Goal: Task Accomplishment & Management: Complete application form

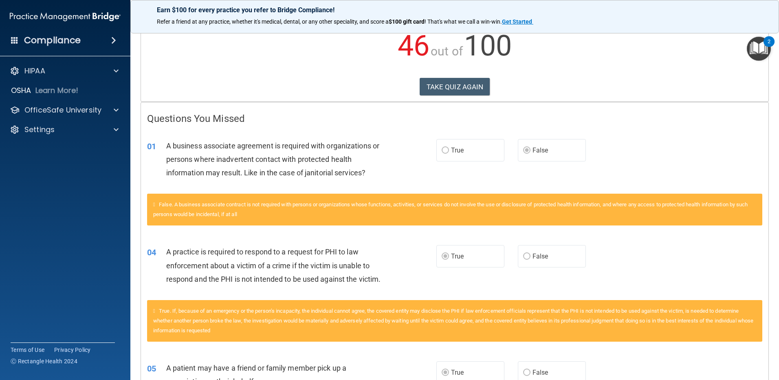
scroll to position [122, 0]
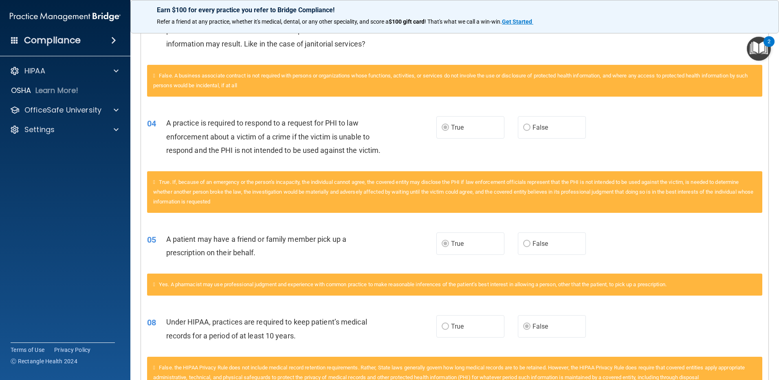
scroll to position [0, 0]
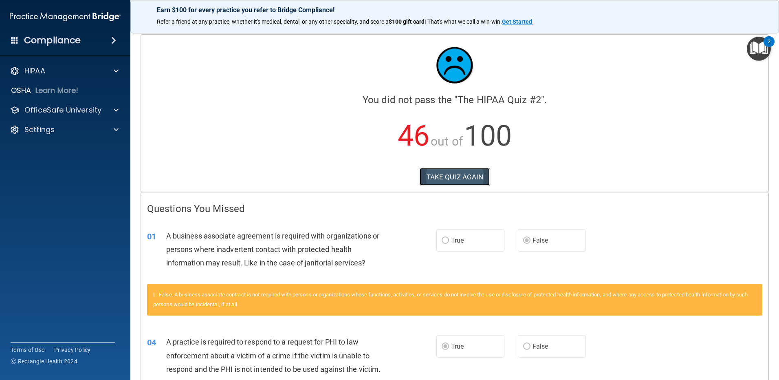
click at [454, 174] on button "TAKE QUIZ AGAIN" at bounding box center [455, 177] width 70 height 18
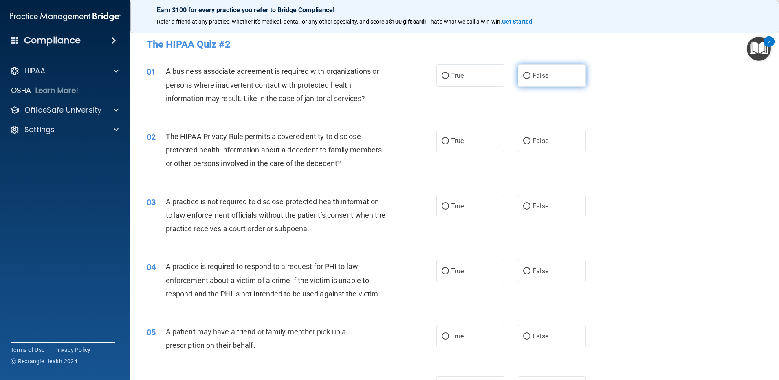
click at [525, 76] on input "False" at bounding box center [526, 76] width 7 height 6
radio input "true"
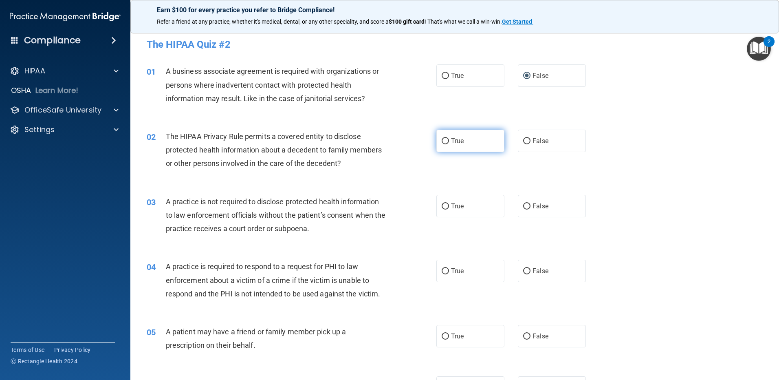
click at [442, 141] on input "True" at bounding box center [445, 141] width 7 height 6
radio input "true"
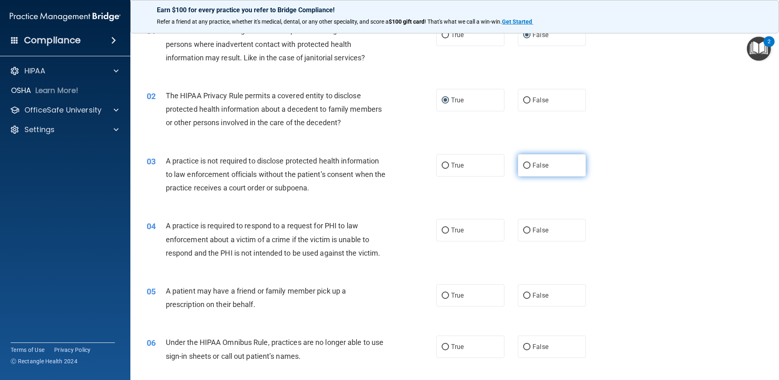
click at [523, 163] on input "False" at bounding box center [526, 166] width 7 height 6
radio input "true"
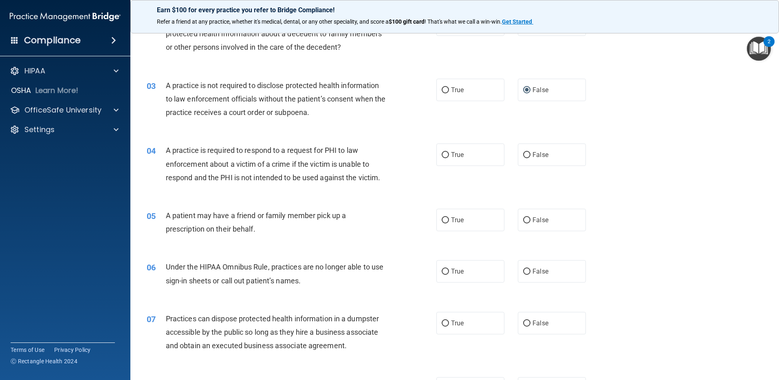
scroll to position [122, 0]
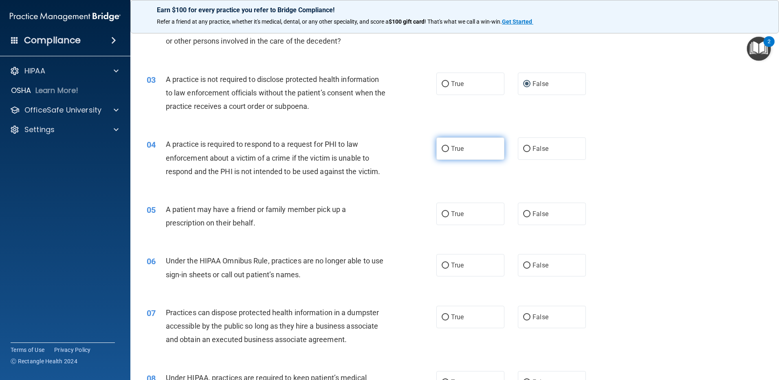
click at [442, 147] on input "True" at bounding box center [445, 149] width 7 height 6
radio input "true"
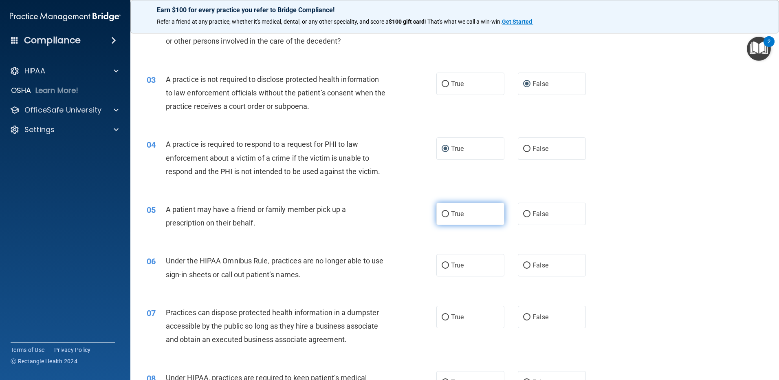
click at [442, 211] on input "True" at bounding box center [445, 214] width 7 height 6
radio input "true"
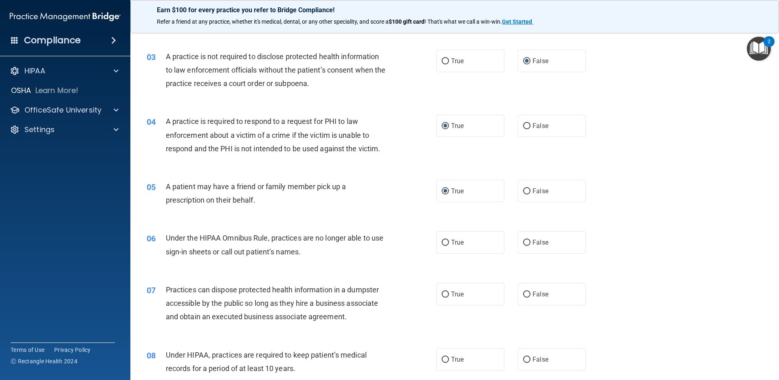
scroll to position [163, 0]
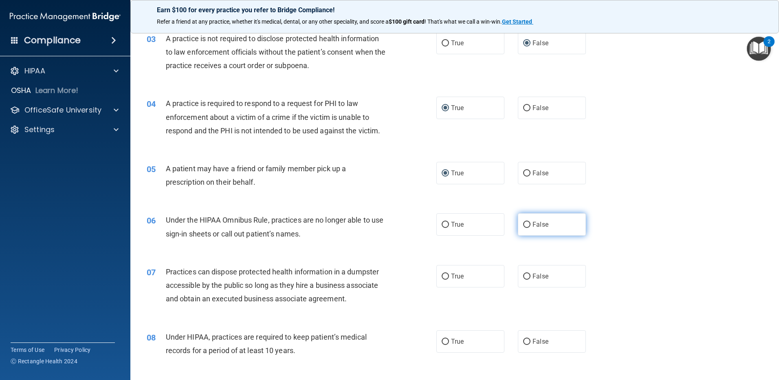
click at [523, 222] on input "False" at bounding box center [526, 225] width 7 height 6
radio input "true"
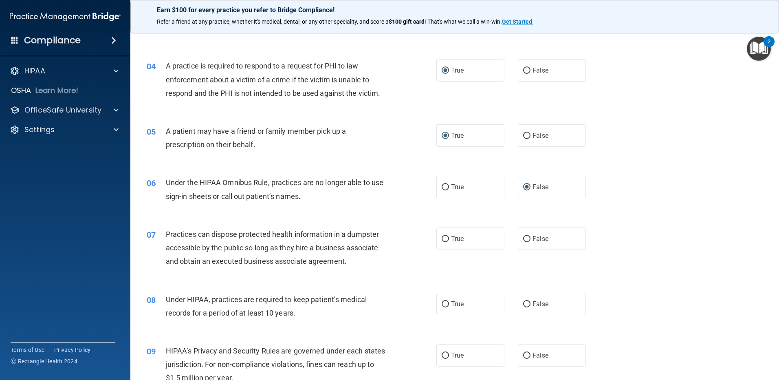
scroll to position [204, 0]
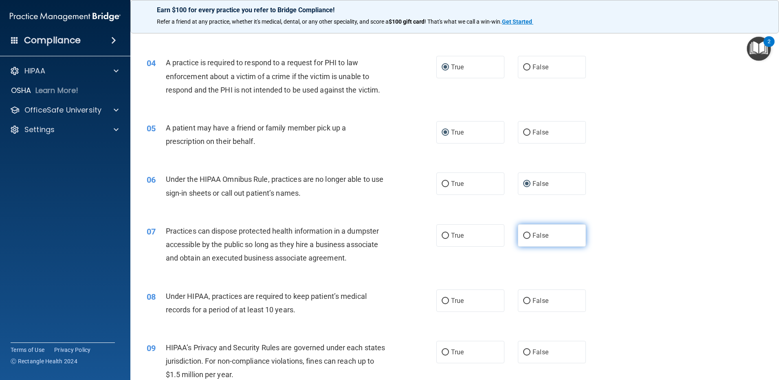
click at [524, 233] on input "False" at bounding box center [526, 236] width 7 height 6
radio input "true"
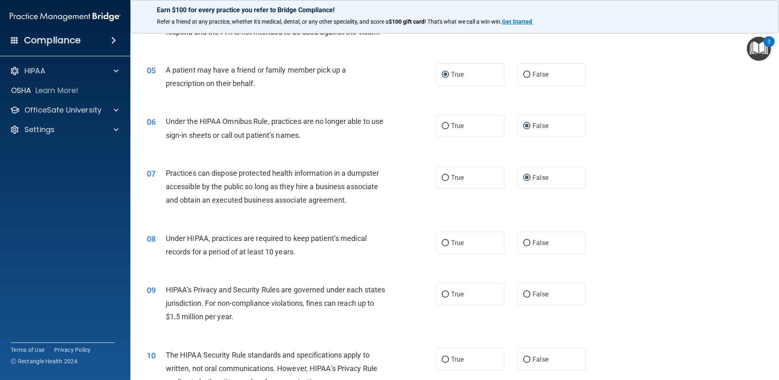
scroll to position [285, 0]
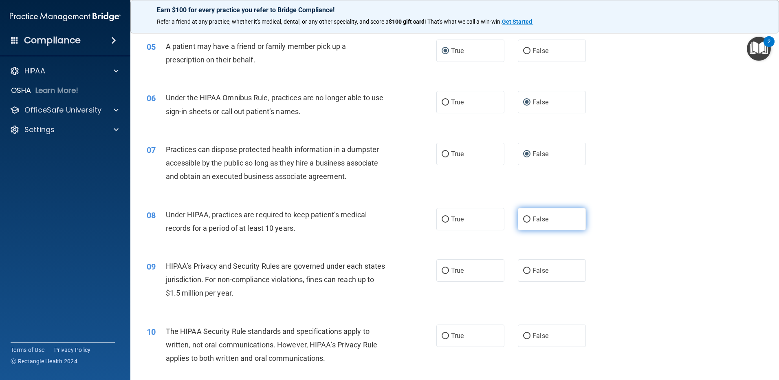
click at [523, 219] on input "False" at bounding box center [526, 219] width 7 height 6
radio input "true"
click at [523, 269] on input "False" at bounding box center [526, 271] width 7 height 6
radio input "true"
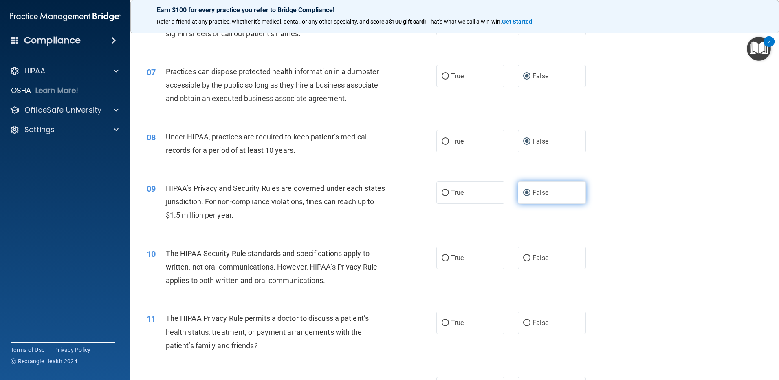
scroll to position [367, 0]
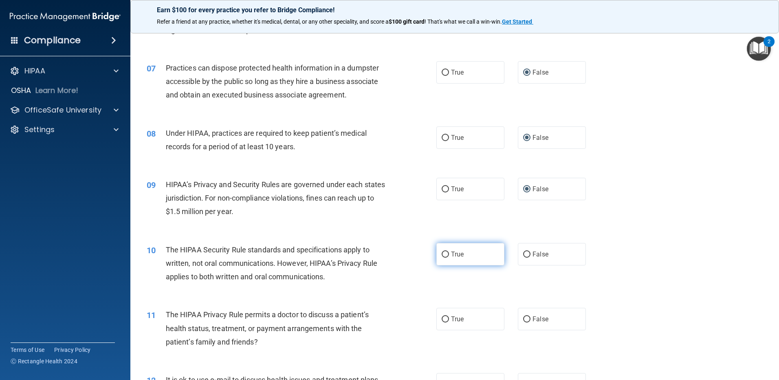
click at [442, 253] on input "True" at bounding box center [445, 254] width 7 height 6
radio input "true"
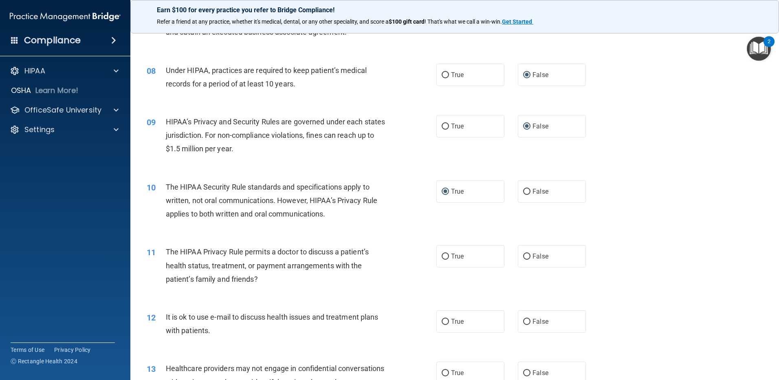
scroll to position [448, 0]
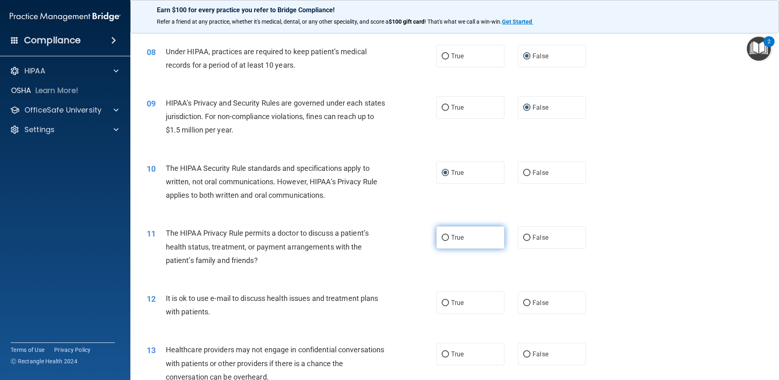
click at [440, 232] on label "True" at bounding box center [470, 237] width 68 height 22
click at [442, 235] on input "True" at bounding box center [445, 238] width 7 height 6
radio input "true"
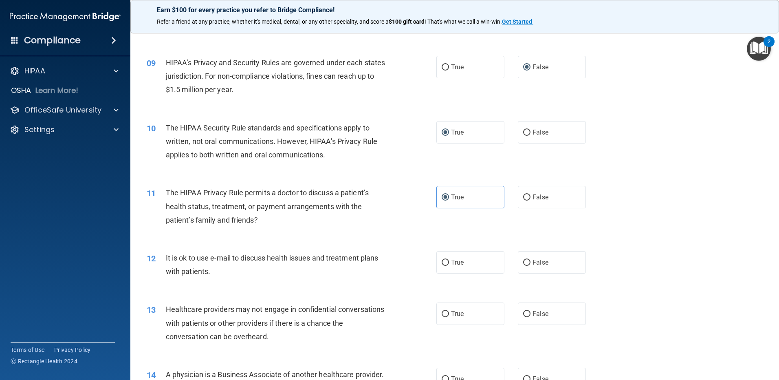
scroll to position [489, 0]
click at [442, 260] on input "True" at bounding box center [445, 262] width 7 height 6
radio input "true"
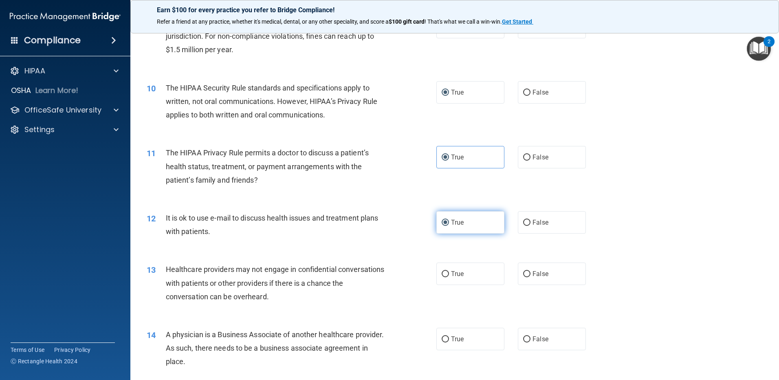
scroll to position [530, 0]
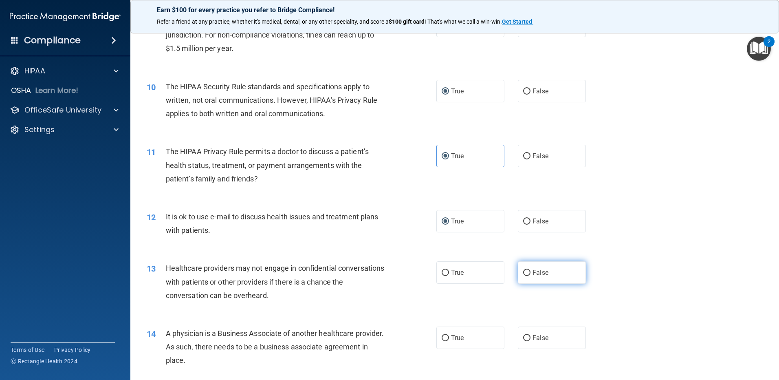
click at [523, 271] on input "False" at bounding box center [526, 273] width 7 height 6
radio input "true"
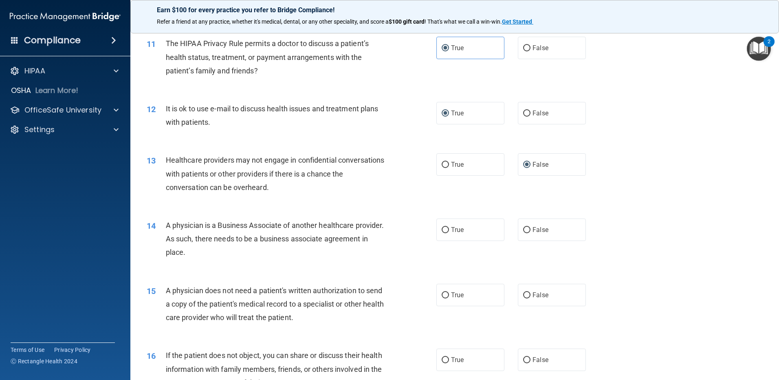
scroll to position [652, 0]
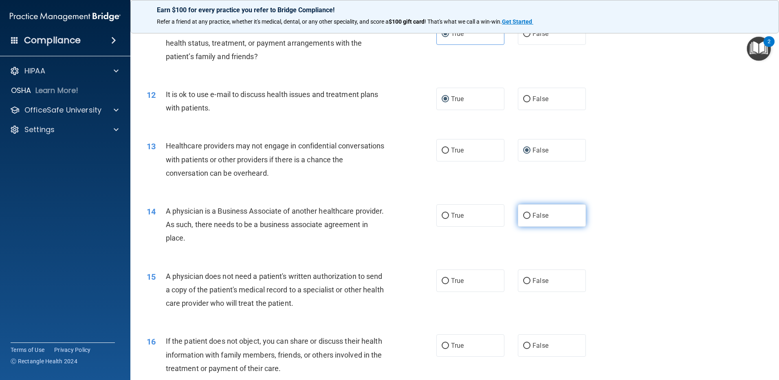
click at [525, 218] on input "False" at bounding box center [526, 216] width 7 height 6
radio input "true"
click at [442, 282] on input "True" at bounding box center [445, 281] width 7 height 6
radio input "true"
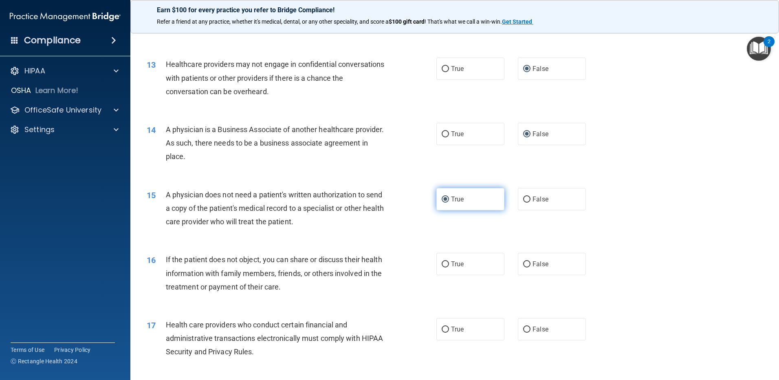
scroll to position [774, 0]
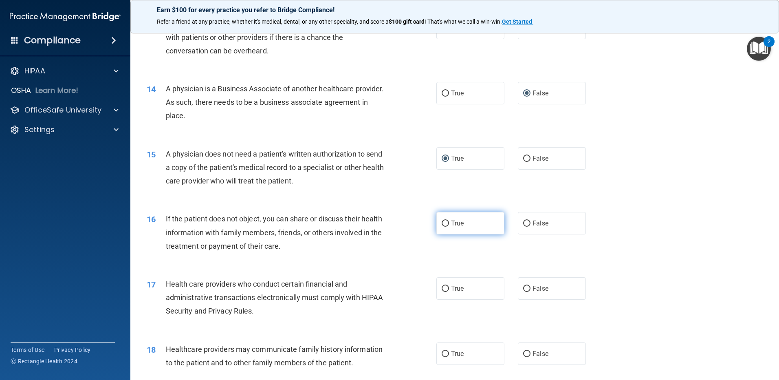
click at [442, 222] on input "True" at bounding box center [445, 223] width 7 height 6
radio input "true"
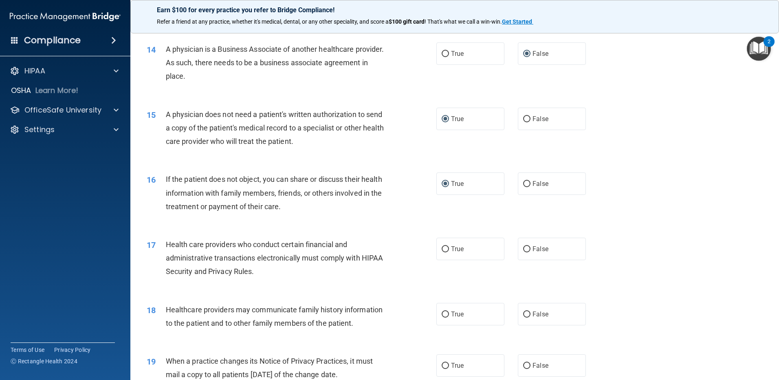
scroll to position [815, 0]
click at [443, 247] on input "True" at bounding box center [445, 248] width 7 height 6
radio input "true"
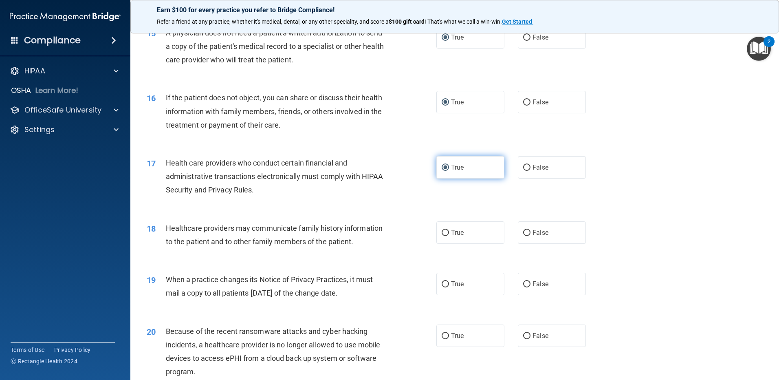
scroll to position [896, 0]
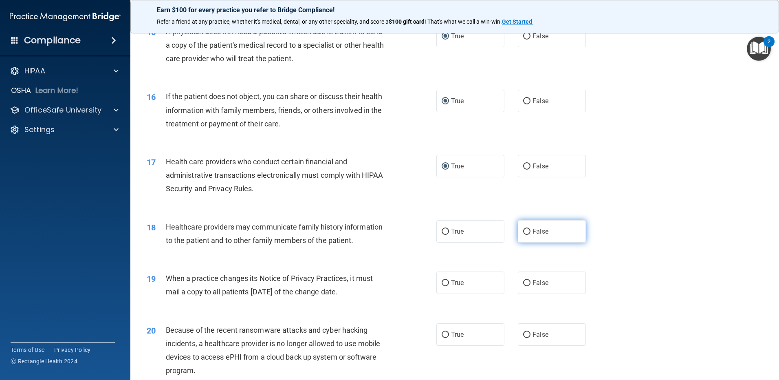
click at [523, 232] on input "False" at bounding box center [526, 232] width 7 height 6
radio input "true"
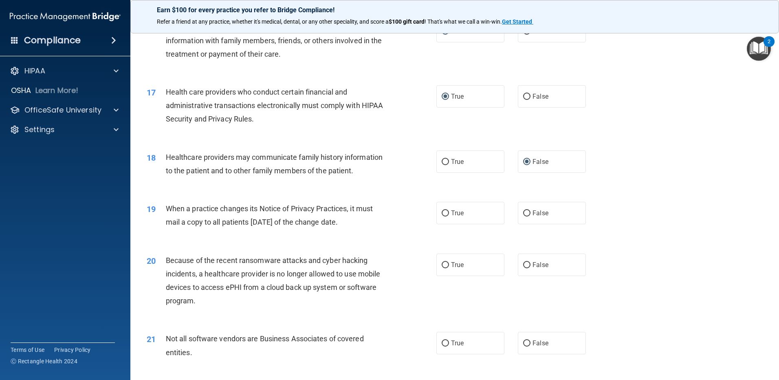
scroll to position [978, 0]
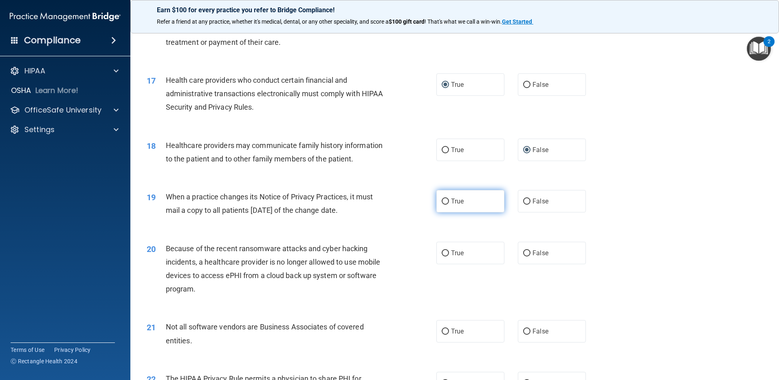
click at [438, 202] on label "True" at bounding box center [470, 201] width 68 height 22
click at [442, 202] on input "True" at bounding box center [445, 201] width 7 height 6
radio input "true"
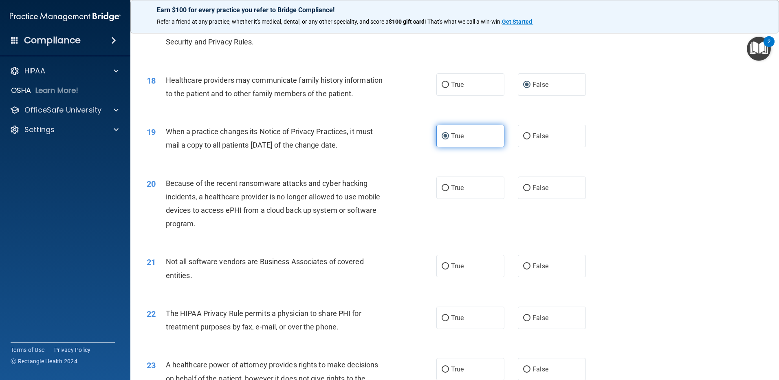
scroll to position [1059, 0]
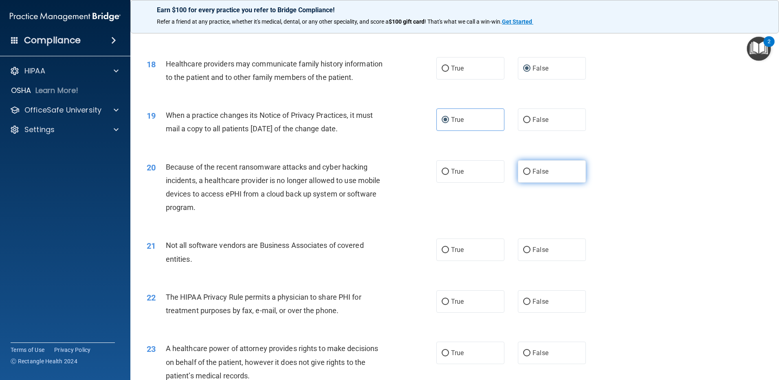
click at [525, 170] on input "False" at bounding box center [526, 172] width 7 height 6
radio input "true"
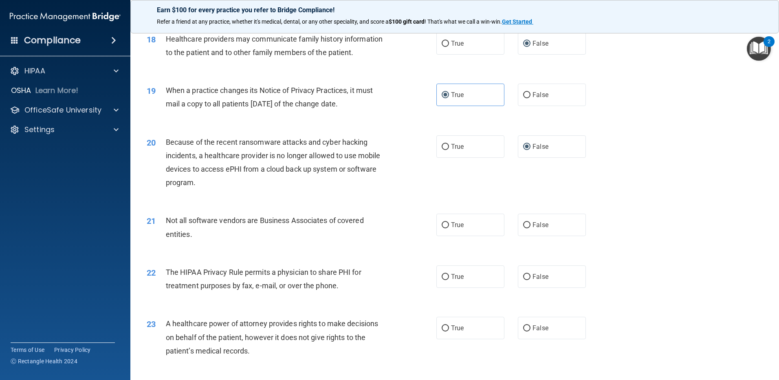
scroll to position [1141, 0]
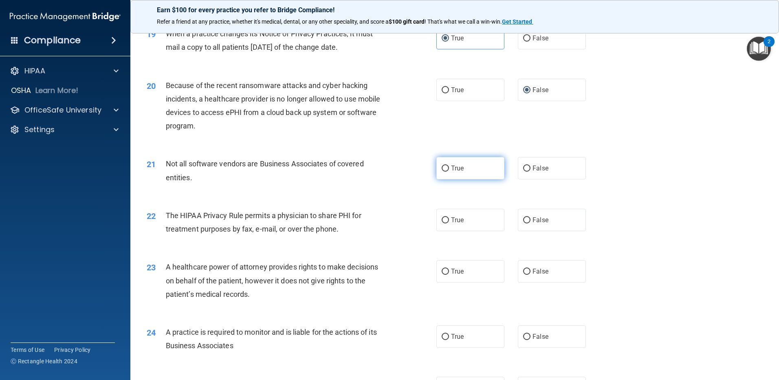
click at [445, 167] on input "True" at bounding box center [445, 168] width 7 height 6
radio input "true"
click at [442, 222] on input "True" at bounding box center [445, 220] width 7 height 6
radio input "true"
click at [523, 269] on input "False" at bounding box center [526, 272] width 7 height 6
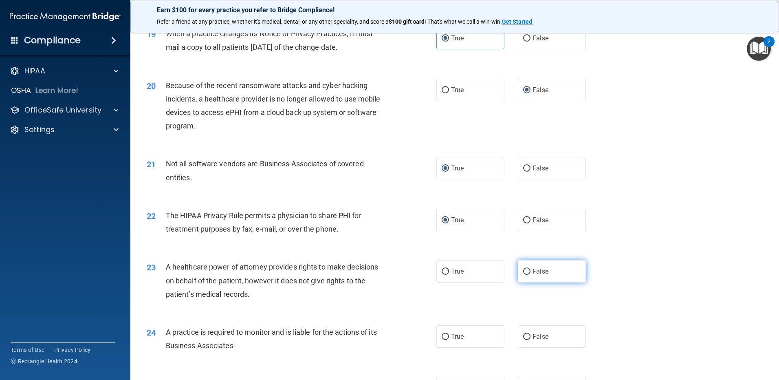
radio input "true"
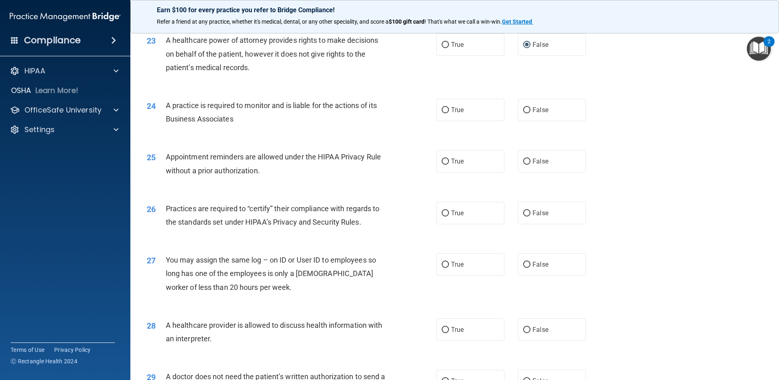
scroll to position [1385, 0]
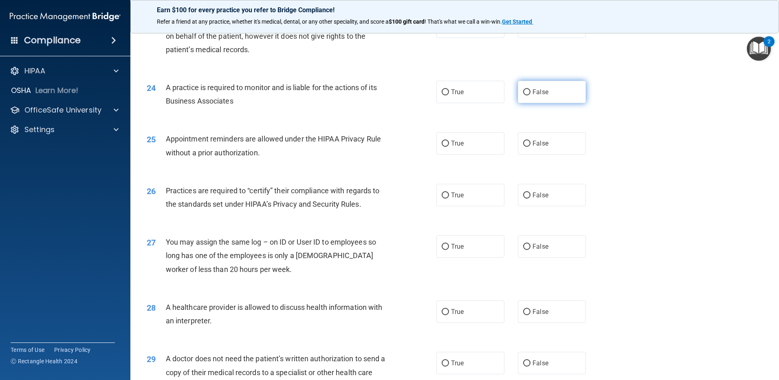
click at [523, 92] on input "False" at bounding box center [526, 92] width 7 height 6
radio input "true"
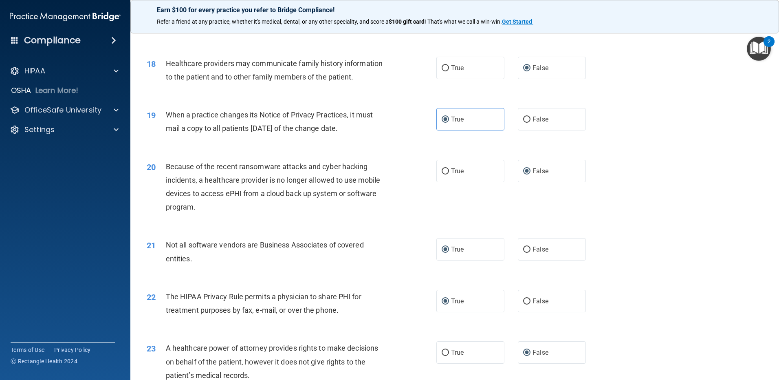
scroll to position [1059, 0]
click at [523, 120] on input "False" at bounding box center [526, 120] width 7 height 6
radio input "true"
radio input "false"
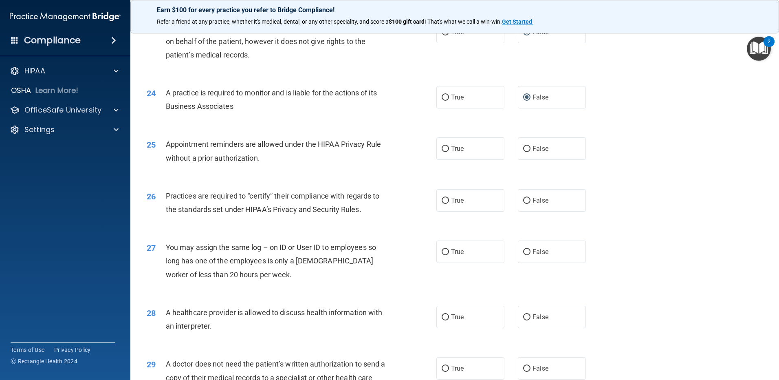
scroll to position [1385, 0]
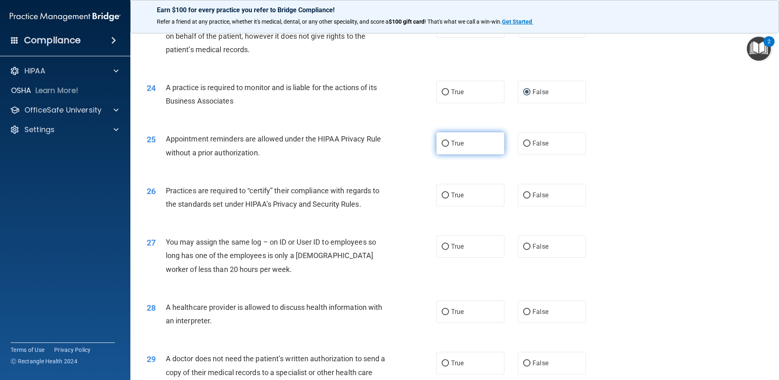
click at [445, 145] on input "True" at bounding box center [445, 144] width 7 height 6
radio input "true"
click at [525, 195] on input "False" at bounding box center [526, 195] width 7 height 6
radio input "true"
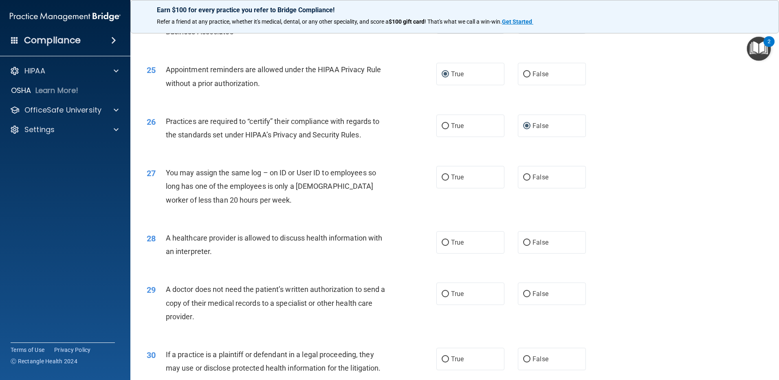
scroll to position [1467, 0]
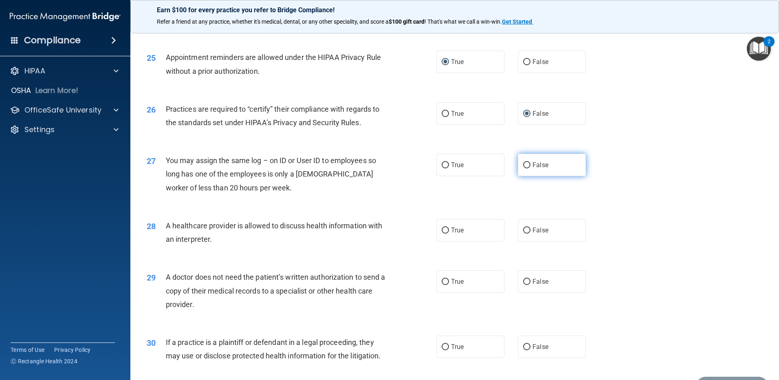
click at [523, 163] on input "False" at bounding box center [526, 165] width 7 height 6
radio input "true"
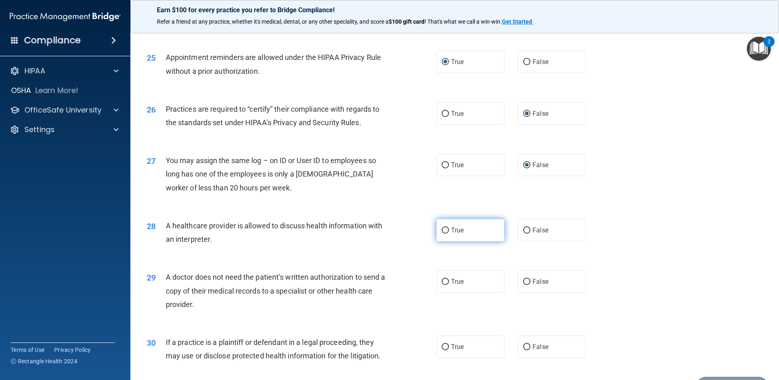
click at [442, 229] on input "True" at bounding box center [445, 230] width 7 height 6
radio input "true"
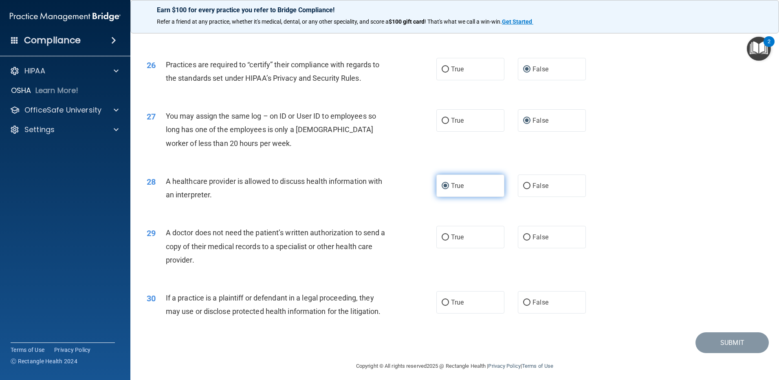
scroll to position [1517, 0]
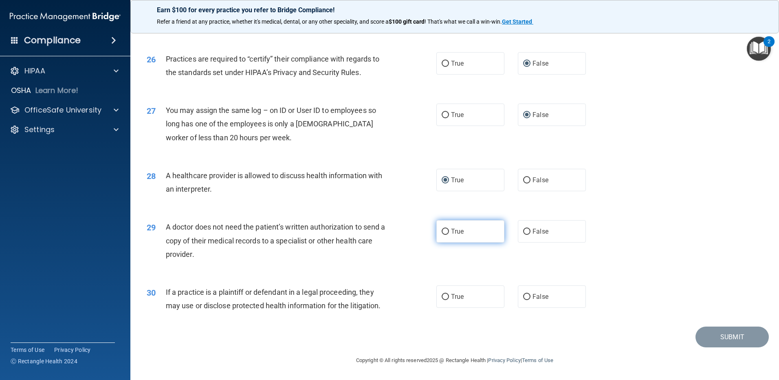
click at [442, 230] on input "True" at bounding box center [445, 232] width 7 height 6
radio input "true"
click at [442, 297] on input "True" at bounding box center [445, 297] width 7 height 6
radio input "true"
click at [710, 337] on button "Submit" at bounding box center [732, 336] width 73 height 21
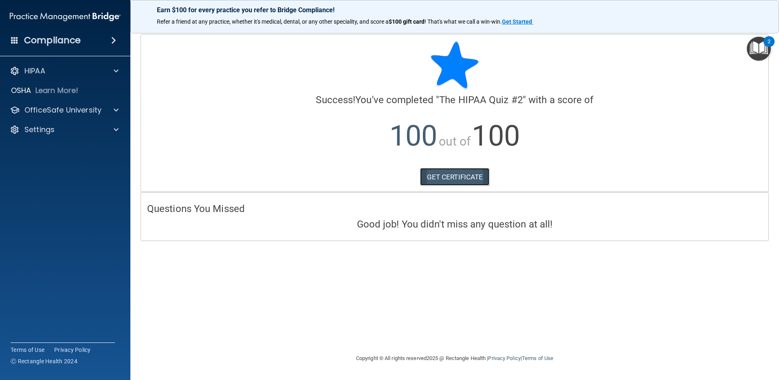
click at [462, 174] on link "GET CERTIFICATE" at bounding box center [455, 177] width 70 height 18
click at [118, 72] on span at bounding box center [116, 71] width 5 height 10
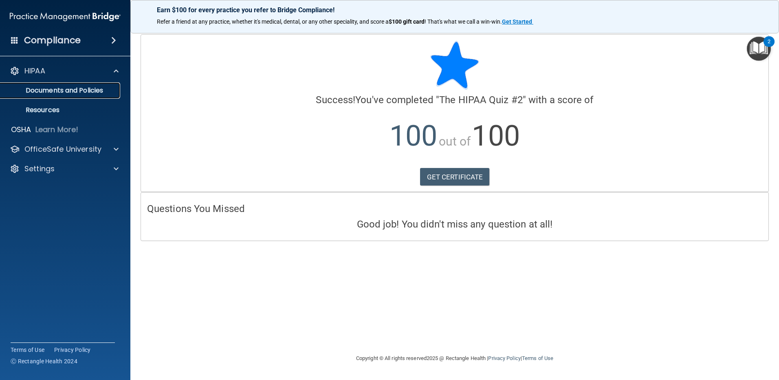
click at [112, 89] on p "Documents and Policies" at bounding box center [60, 90] width 111 height 8
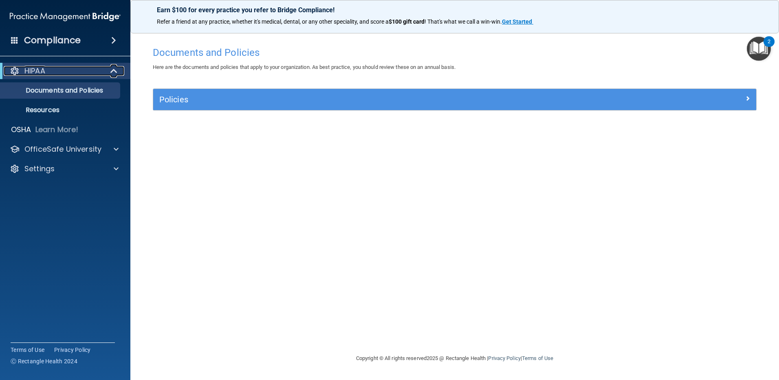
click at [113, 71] on span at bounding box center [114, 71] width 7 height 10
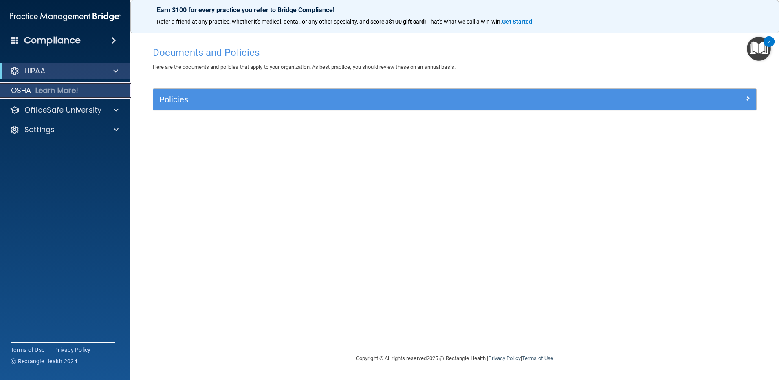
click at [97, 92] on div "OSHA Learn More!" at bounding box center [65, 90] width 143 height 16
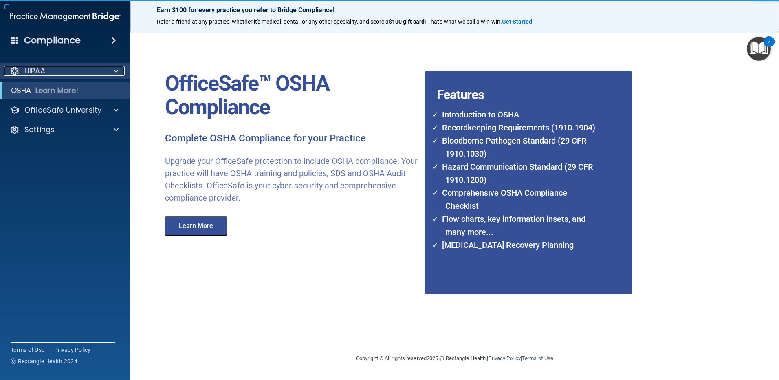
click at [114, 70] on span at bounding box center [116, 71] width 5 height 10
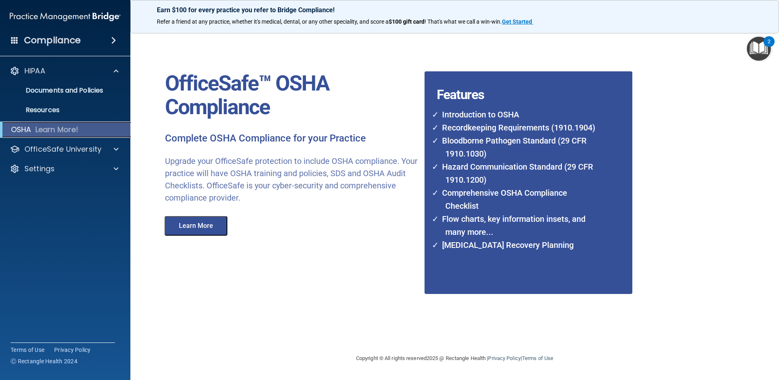
drag, startPoint x: 97, startPoint y: 130, endPoint x: 103, endPoint y: 104, distance: 27.3
click at [97, 130] on div "OSHA Learn More!" at bounding box center [65, 129] width 143 height 16
click at [93, 108] on p "Resources" at bounding box center [60, 110] width 111 height 8
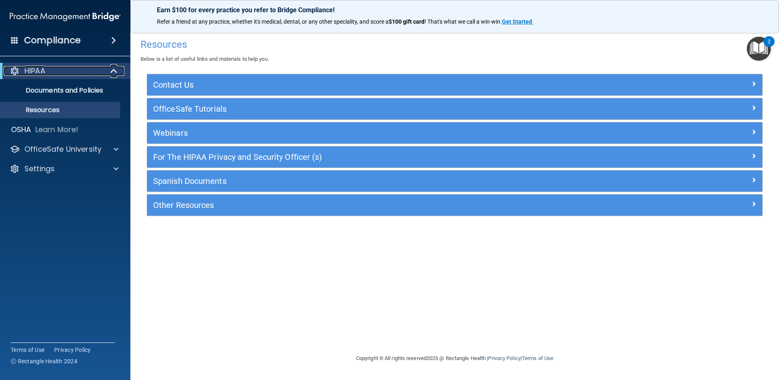
click at [111, 72] on span at bounding box center [114, 71] width 7 height 10
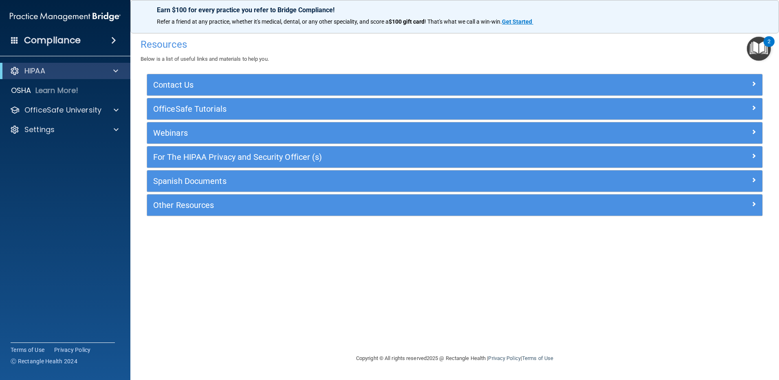
click at [113, 39] on span at bounding box center [113, 40] width 5 height 10
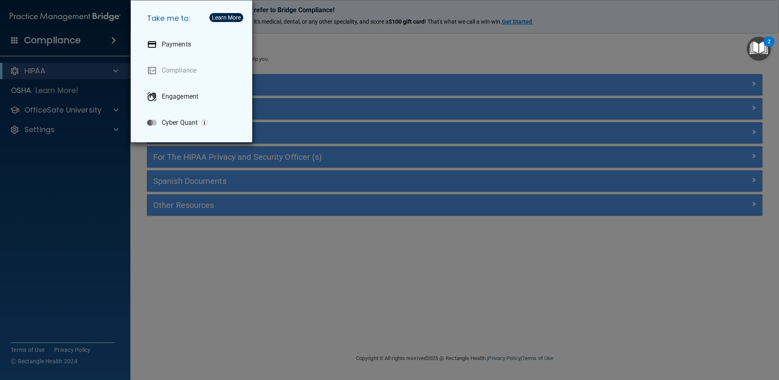
click at [113, 38] on div "Take me to: Payments Compliance Engagement Cyber Quant" at bounding box center [389, 190] width 779 height 380
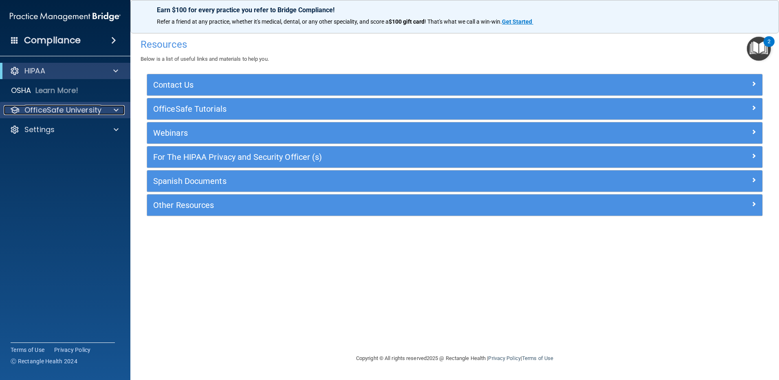
click at [118, 107] on span at bounding box center [116, 110] width 5 height 10
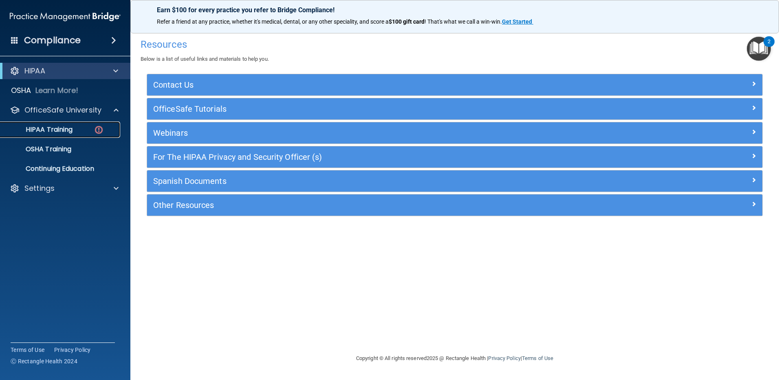
click at [103, 129] on img at bounding box center [99, 130] width 10 height 10
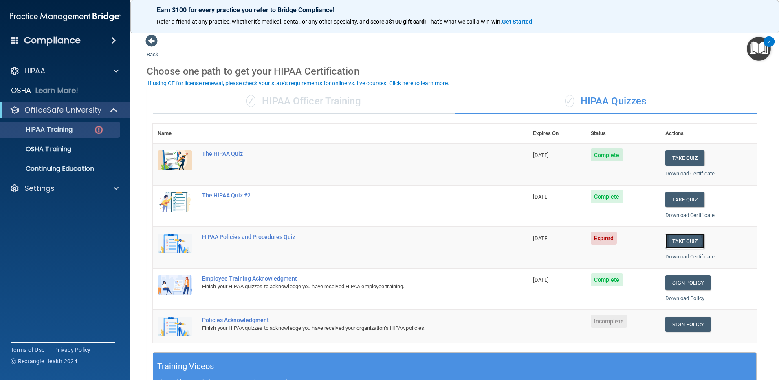
click at [686, 242] on button "Take Quiz" at bounding box center [684, 240] width 39 height 15
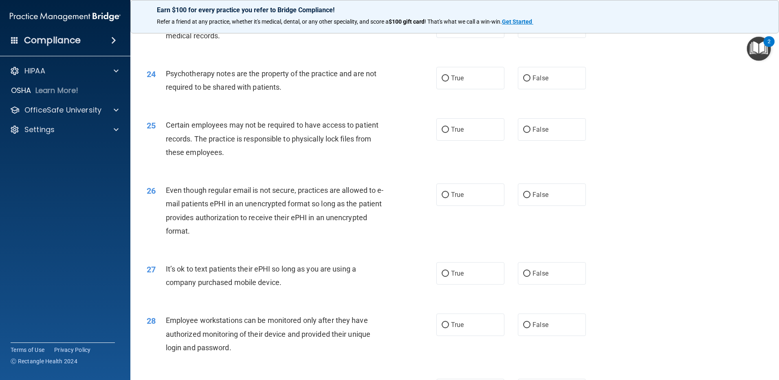
scroll to position [1666, 0]
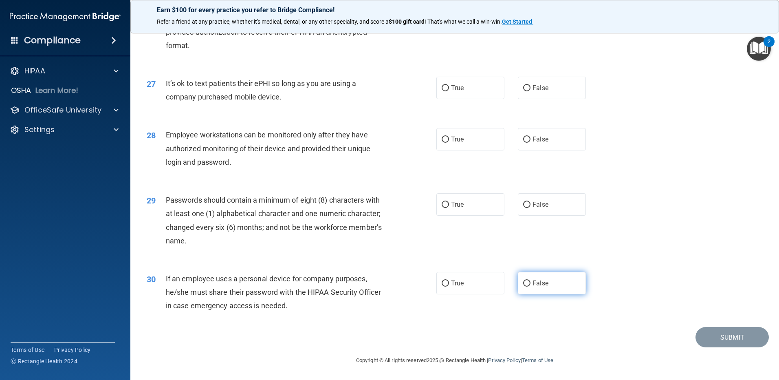
click at [523, 281] on input "False" at bounding box center [526, 283] width 7 height 6
radio input "true"
click at [445, 202] on input "True" at bounding box center [445, 205] width 7 height 6
radio input "true"
click at [442, 137] on input "True" at bounding box center [445, 139] width 7 height 6
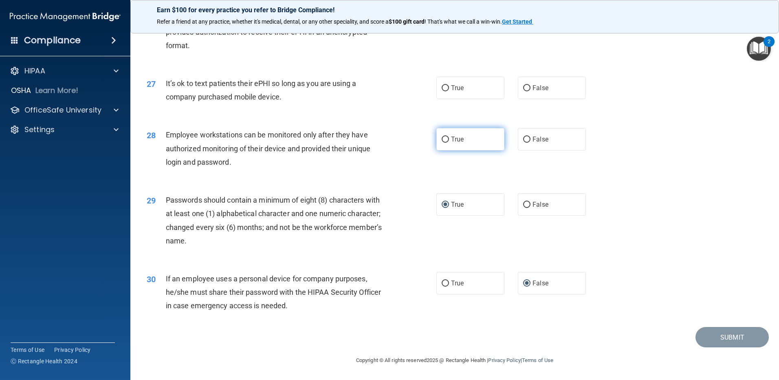
radio input "true"
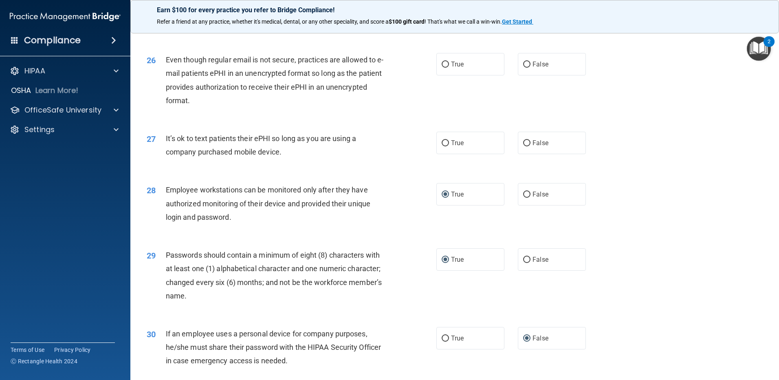
scroll to position [1584, 0]
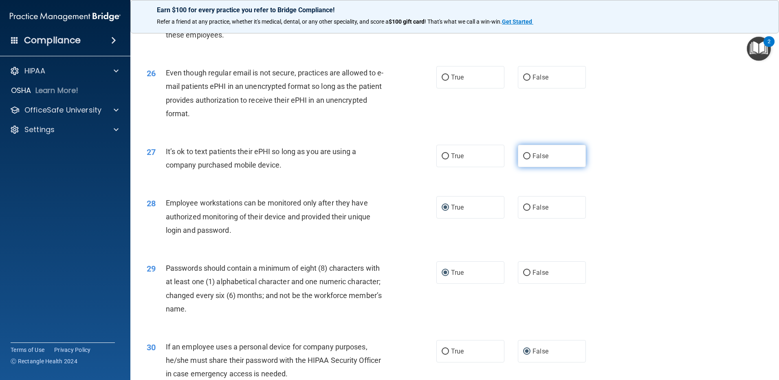
click at [523, 159] on input "False" at bounding box center [526, 156] width 7 height 6
radio input "true"
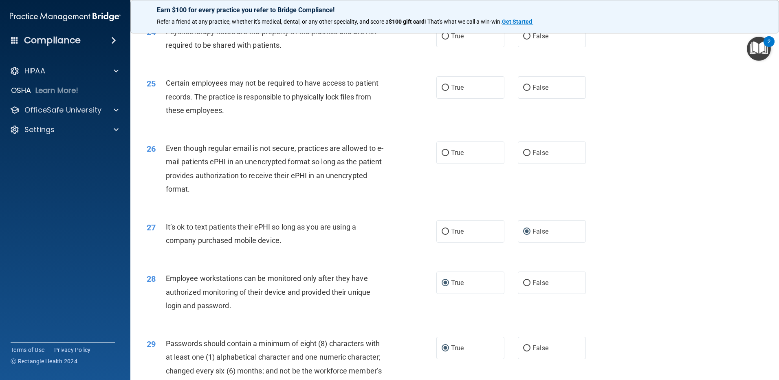
scroll to position [1503, 0]
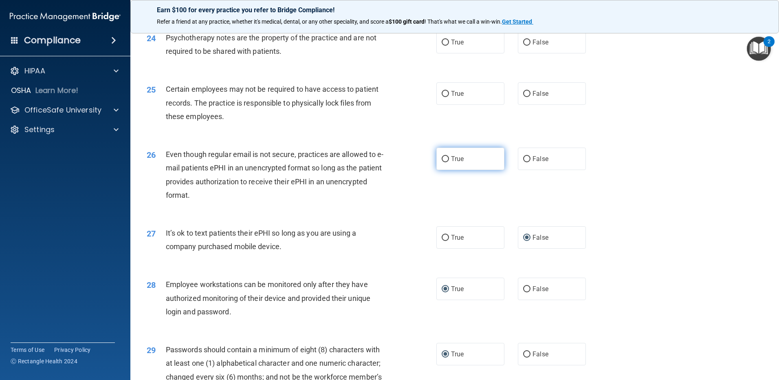
click at [442, 162] on input "True" at bounding box center [445, 159] width 7 height 6
radio input "true"
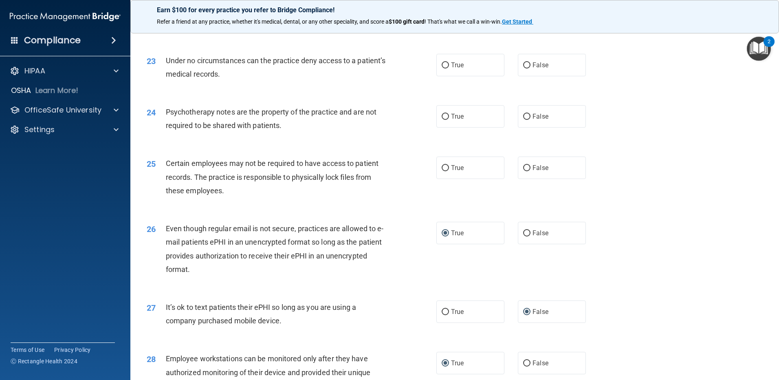
scroll to position [1421, 0]
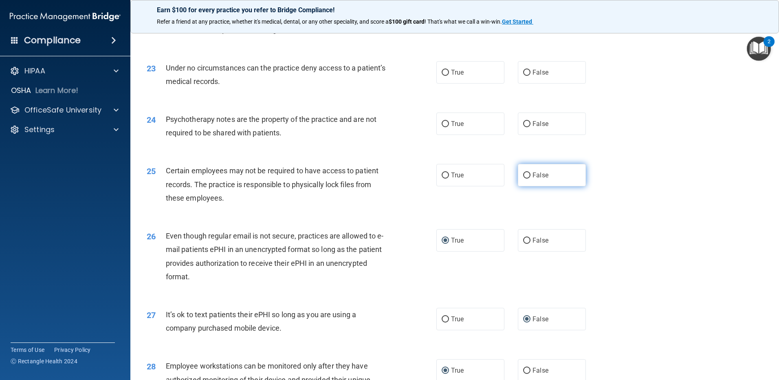
click at [523, 178] on input "False" at bounding box center [526, 175] width 7 height 6
radio input "true"
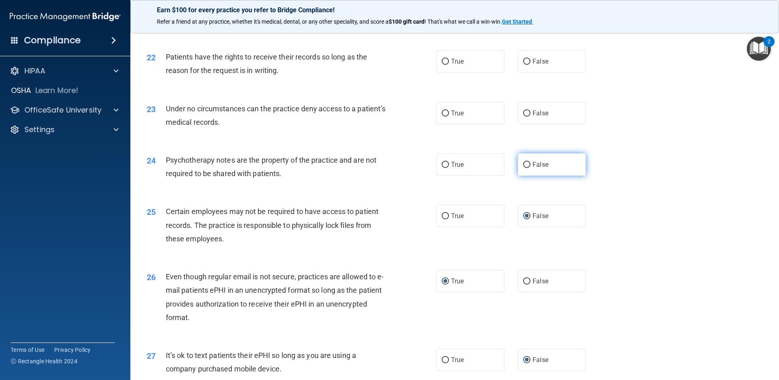
click at [523, 168] on input "False" at bounding box center [526, 165] width 7 height 6
radio input "true"
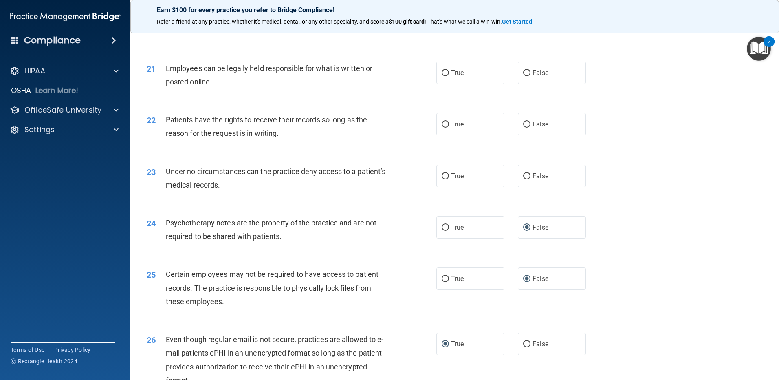
scroll to position [1299, 0]
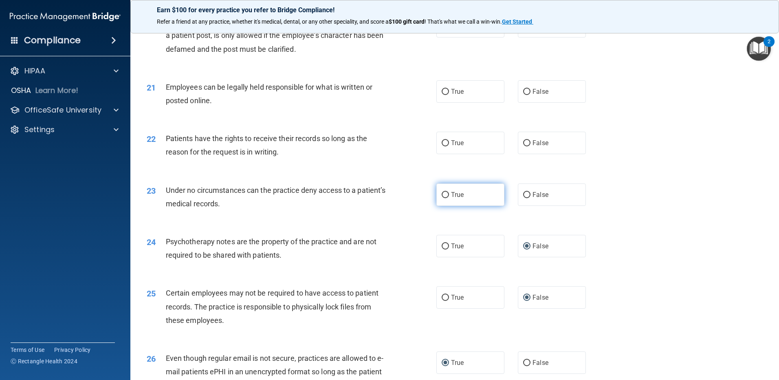
click at [442, 198] on input "True" at bounding box center [445, 195] width 7 height 6
radio input "true"
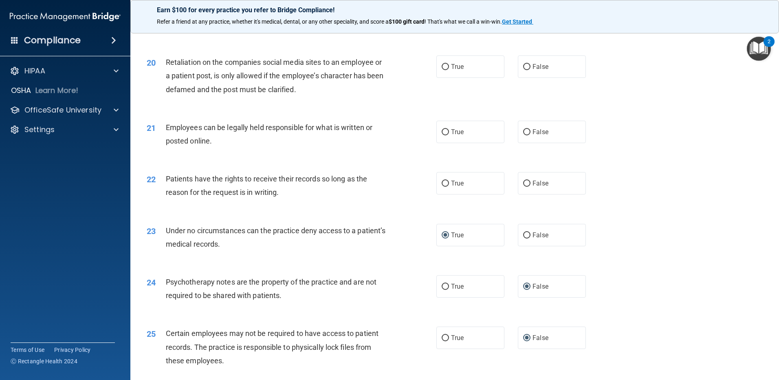
scroll to position [1258, 0]
click at [442, 187] on input "True" at bounding box center [445, 184] width 7 height 6
radio input "true"
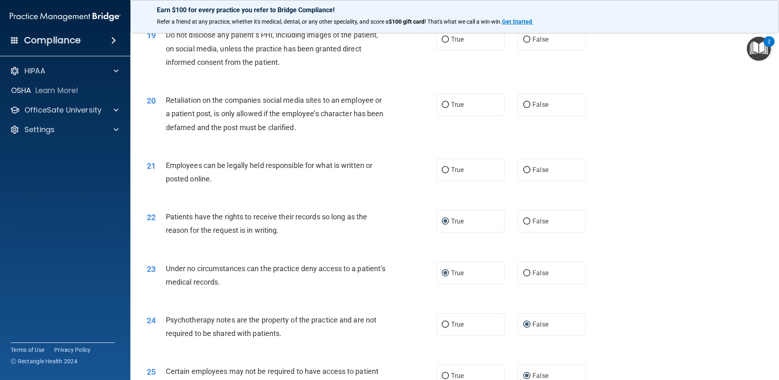
scroll to position [1217, 0]
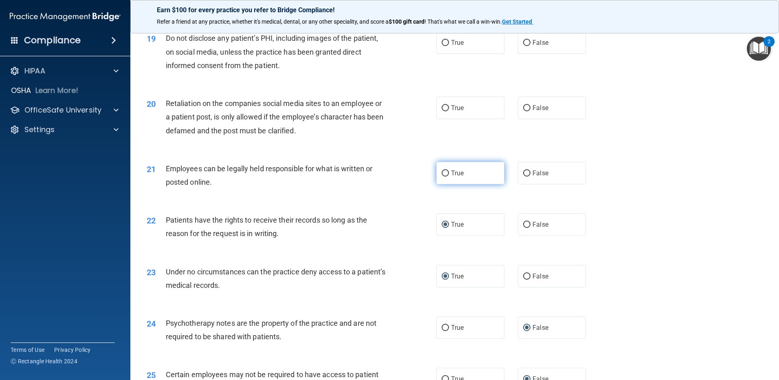
click at [442, 176] on input "True" at bounding box center [445, 173] width 7 height 6
radio input "true"
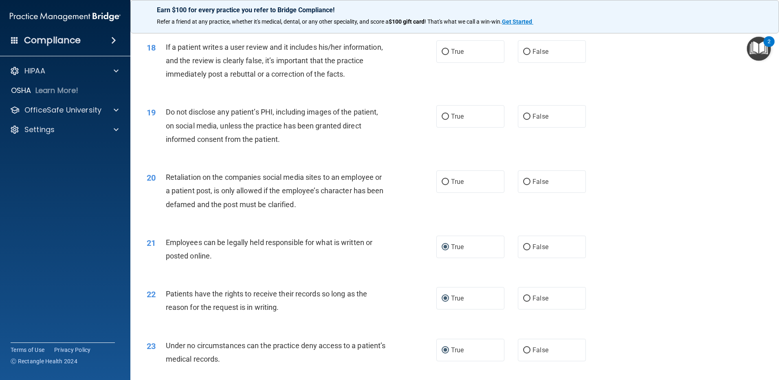
scroll to position [1136, 0]
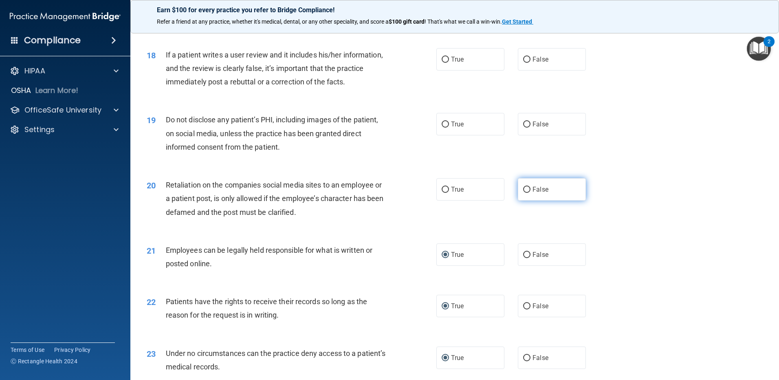
click at [523, 193] on input "False" at bounding box center [526, 190] width 7 height 6
radio input "true"
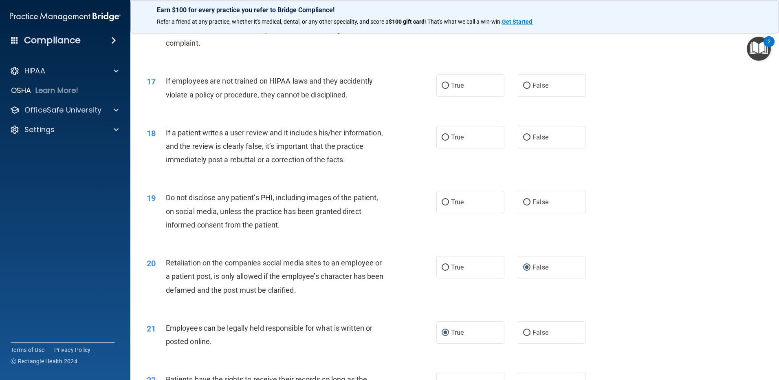
scroll to position [1054, 0]
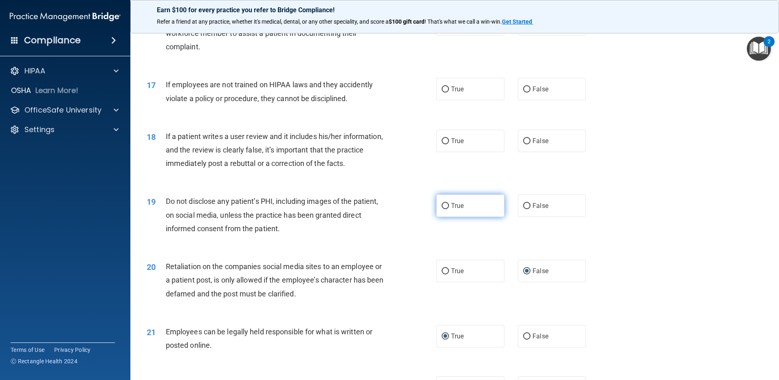
click at [443, 209] on input "True" at bounding box center [445, 206] width 7 height 6
radio input "true"
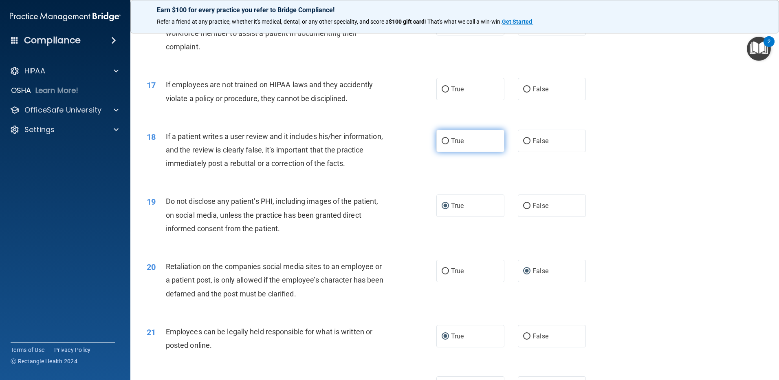
click at [443, 144] on input "True" at bounding box center [445, 141] width 7 height 6
radio input "true"
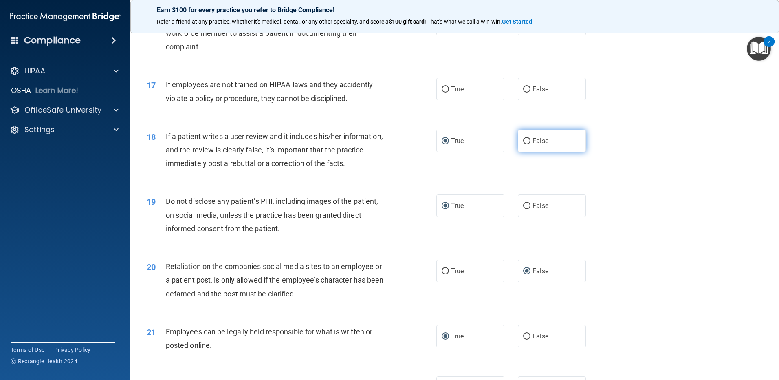
click at [520, 151] on label "False" at bounding box center [552, 141] width 68 height 22
click at [523, 144] on input "False" at bounding box center [526, 141] width 7 height 6
radio input "true"
radio input "false"
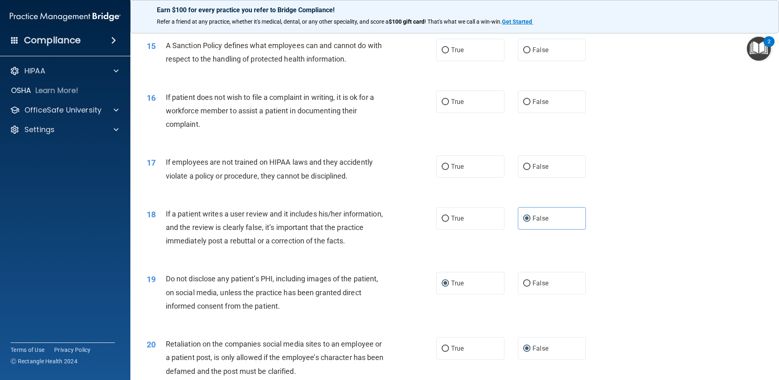
scroll to position [973, 0]
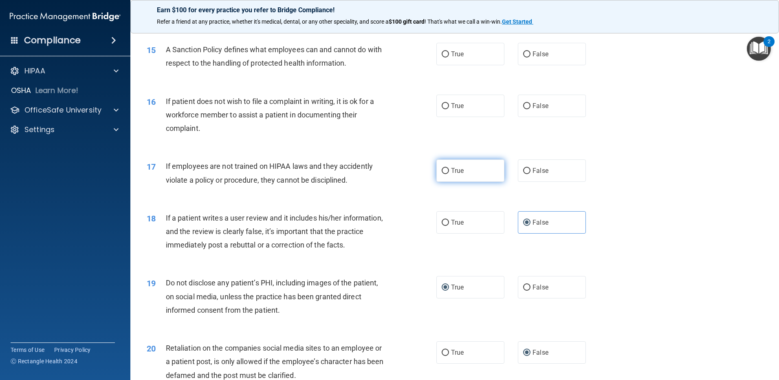
click at [442, 174] on input "True" at bounding box center [445, 171] width 7 height 6
radio input "true"
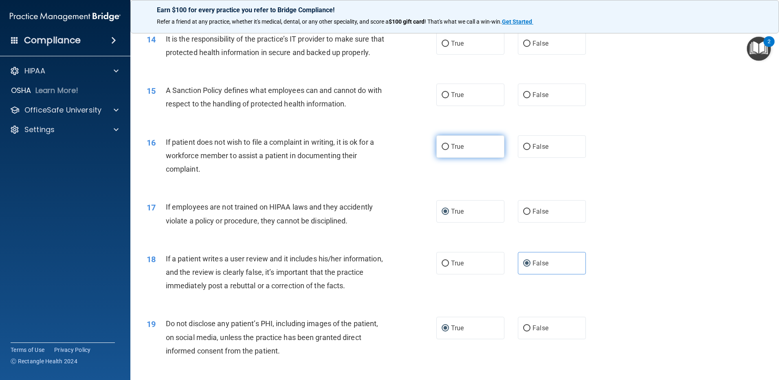
click at [443, 150] on input "True" at bounding box center [445, 147] width 7 height 6
radio input "true"
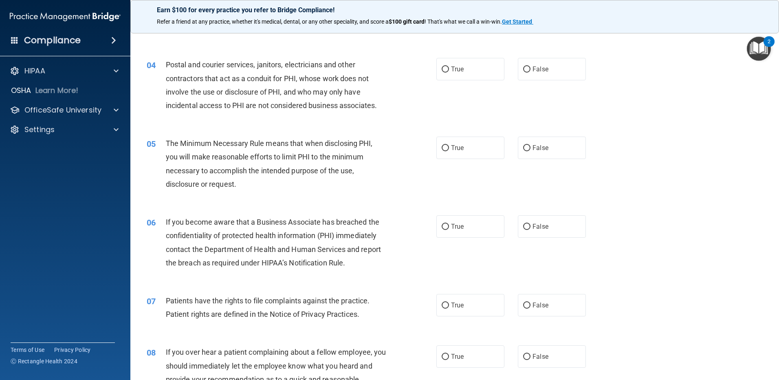
scroll to position [0, 0]
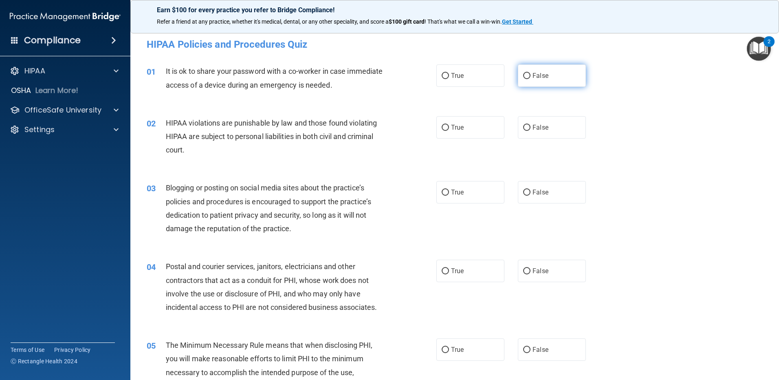
drag, startPoint x: 522, startPoint y: 75, endPoint x: 475, endPoint y: 84, distance: 47.3
click at [523, 76] on input "False" at bounding box center [526, 76] width 7 height 6
radio input "true"
click at [443, 127] on input "True" at bounding box center [445, 128] width 7 height 6
radio input "true"
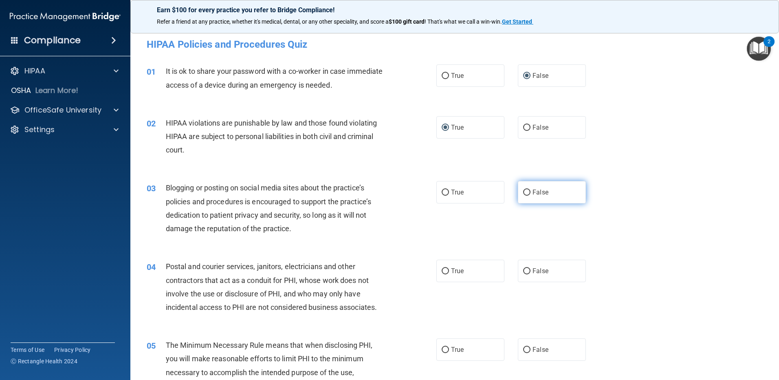
click at [523, 193] on input "False" at bounding box center [526, 192] width 7 height 6
radio input "true"
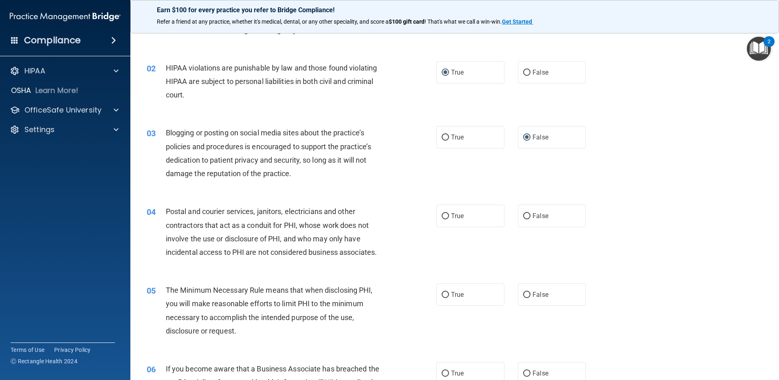
scroll to position [81, 0]
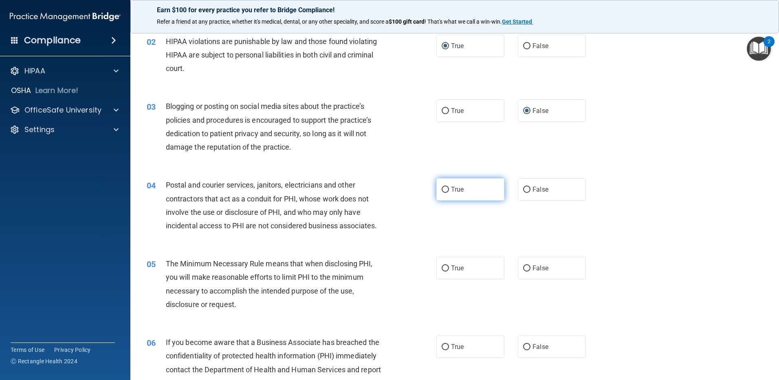
click at [443, 192] on input "True" at bounding box center [445, 190] width 7 height 6
radio input "true"
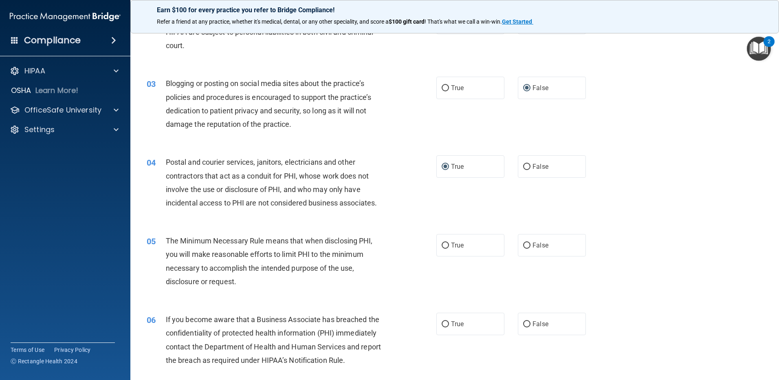
scroll to position [122, 0]
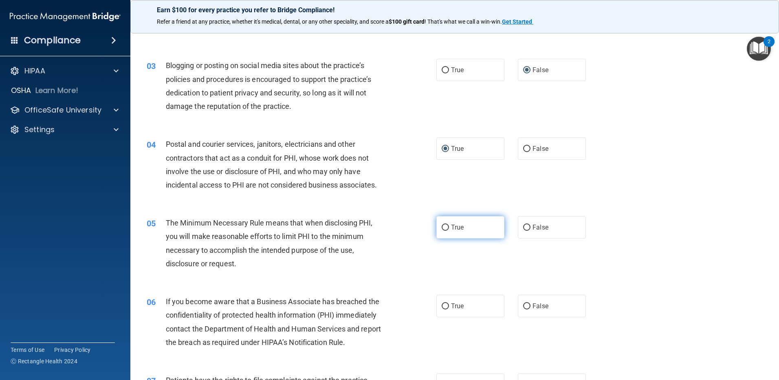
click at [442, 227] on input "True" at bounding box center [445, 228] width 7 height 6
radio input "true"
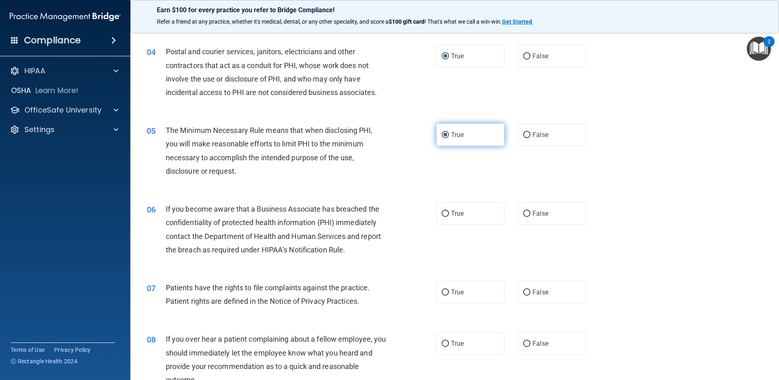
scroll to position [244, 0]
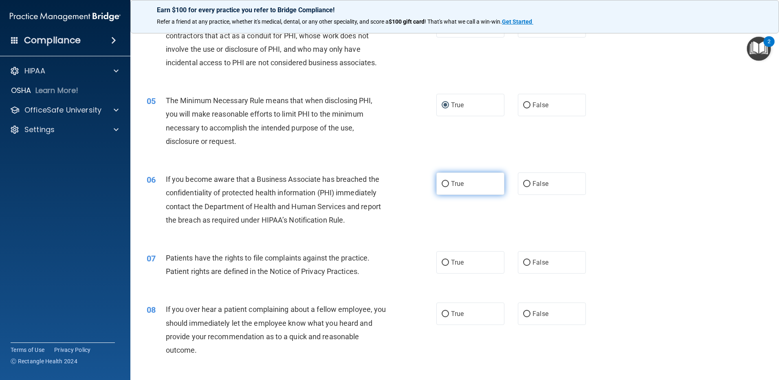
click at [444, 184] on input "True" at bounding box center [445, 184] width 7 height 6
radio input "true"
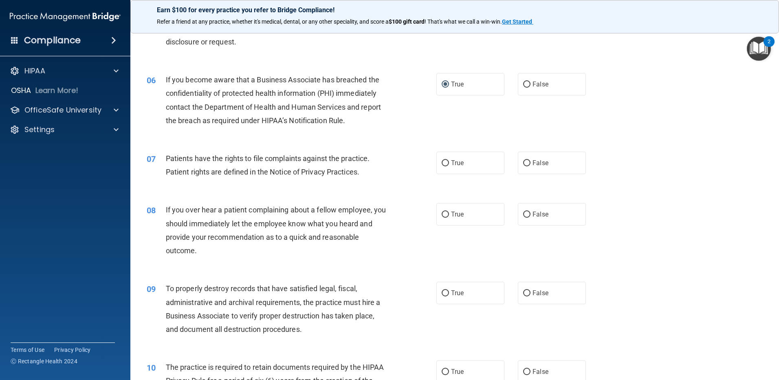
scroll to position [367, 0]
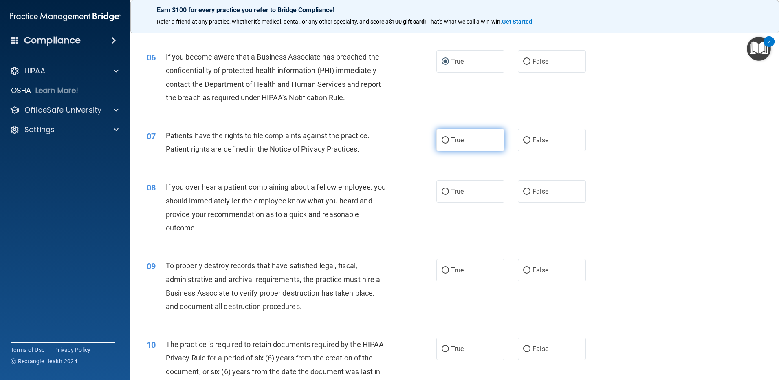
click at [442, 139] on input "True" at bounding box center [445, 140] width 7 height 6
radio input "true"
click at [525, 190] on input "False" at bounding box center [526, 192] width 7 height 6
radio input "true"
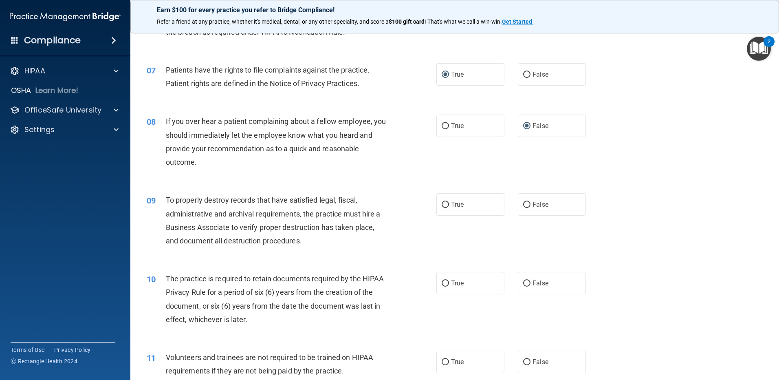
scroll to position [448, 0]
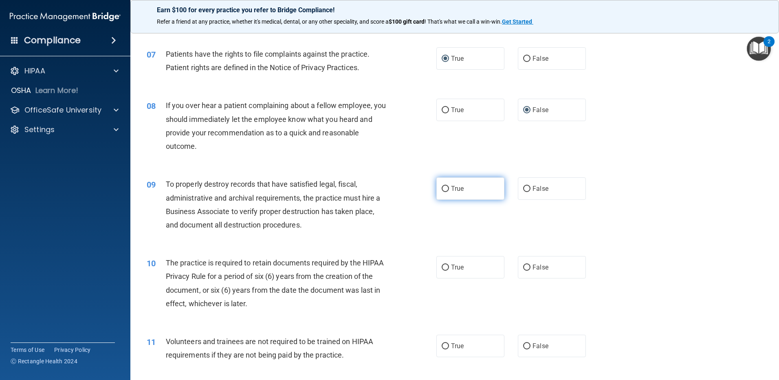
click at [445, 189] on input "True" at bounding box center [445, 189] width 7 height 6
radio input "true"
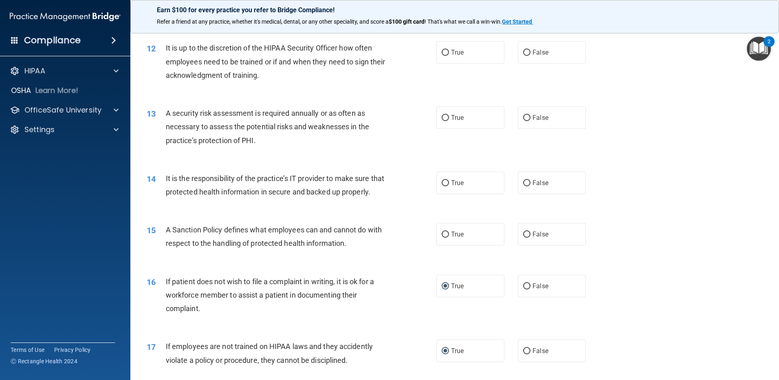
scroll to position [815, 0]
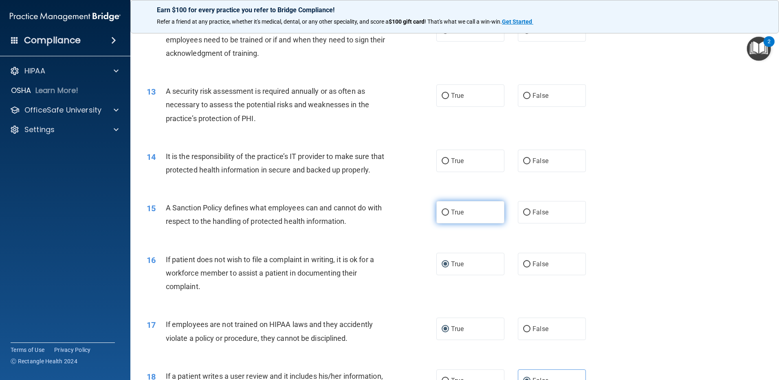
click at [445, 216] on input "True" at bounding box center [445, 212] width 7 height 6
radio input "true"
click at [445, 156] on label "True" at bounding box center [470, 161] width 68 height 22
click at [445, 158] on input "True" at bounding box center [445, 161] width 7 height 6
radio input "true"
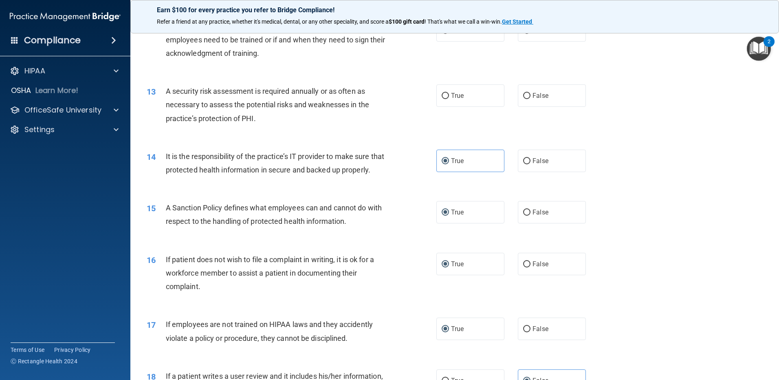
scroll to position [774, 0]
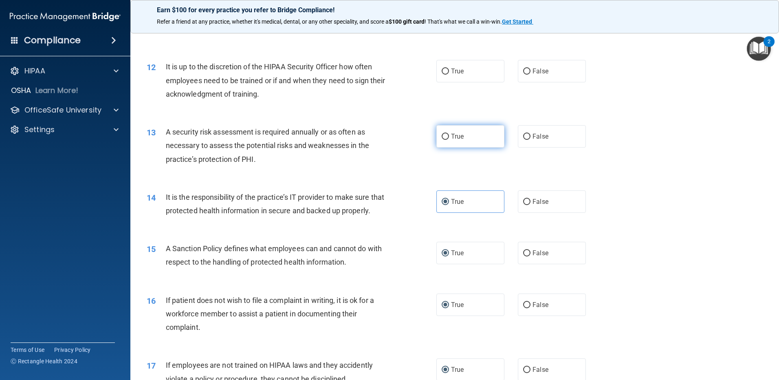
click at [442, 135] on input "True" at bounding box center [445, 137] width 7 height 6
radio input "true"
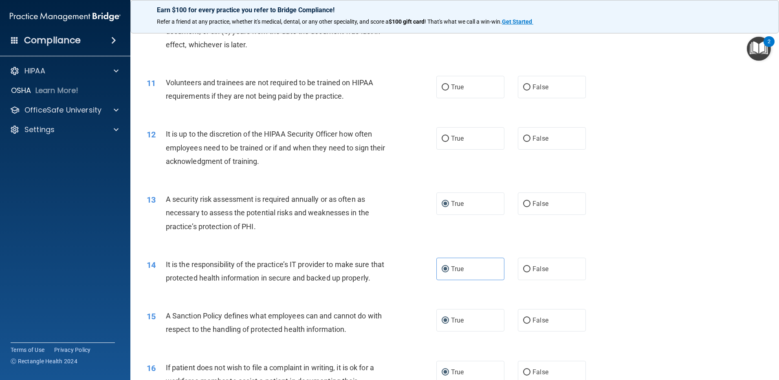
scroll to position [693, 0]
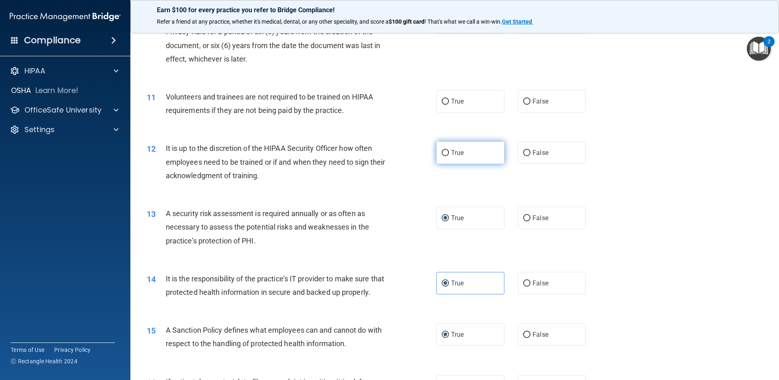
click at [442, 154] on input "True" at bounding box center [445, 153] width 7 height 6
radio input "true"
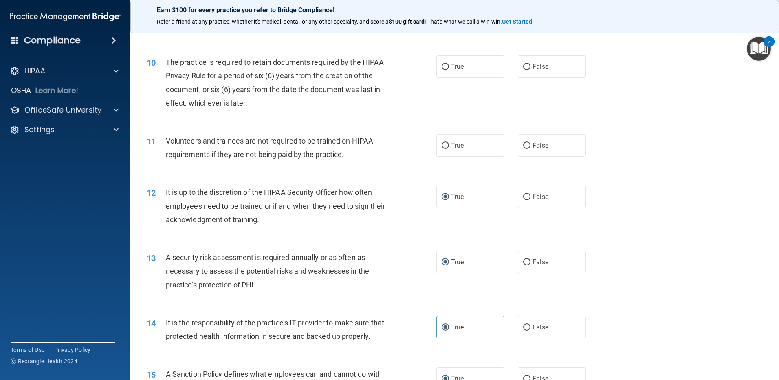
scroll to position [611, 0]
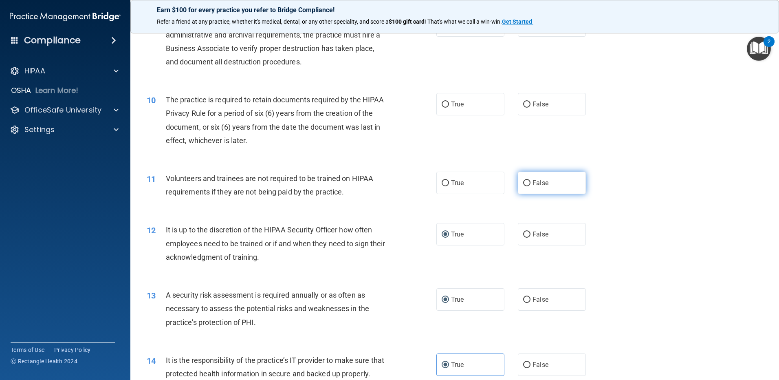
click at [523, 180] on input "False" at bounding box center [526, 183] width 7 height 6
radio input "true"
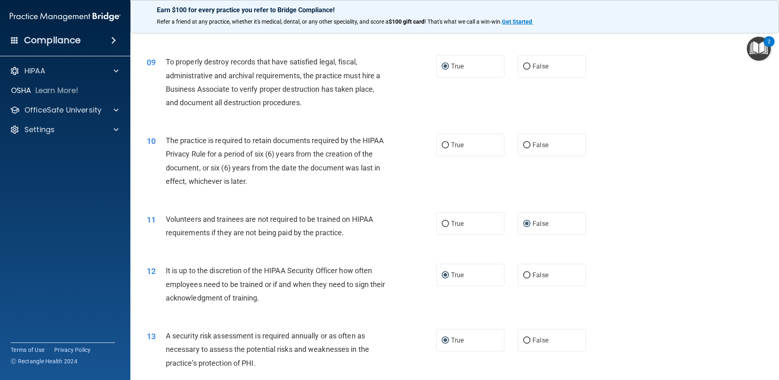
scroll to position [530, 0]
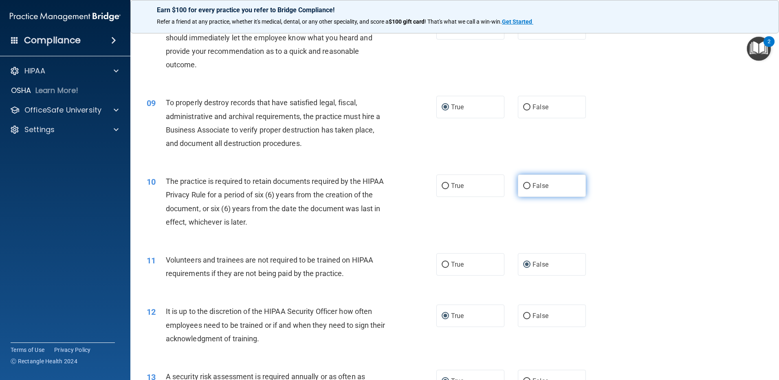
click at [523, 185] on input "False" at bounding box center [526, 186] width 7 height 6
radio input "true"
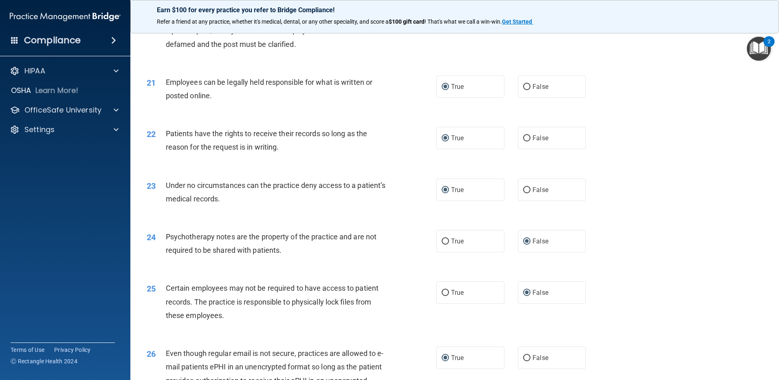
scroll to position [1666, 0]
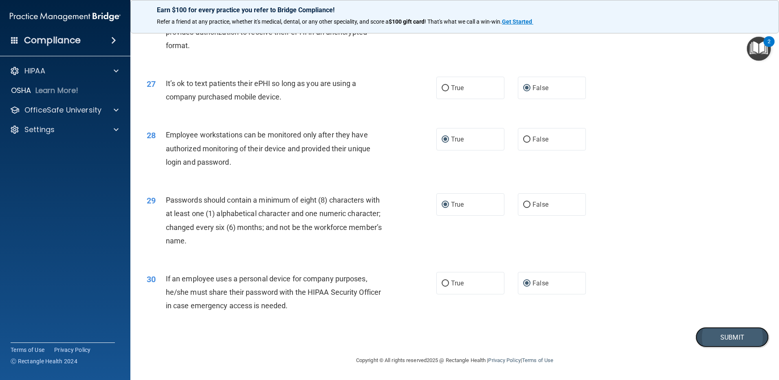
click at [703, 340] on button "Submit" at bounding box center [732, 337] width 73 height 21
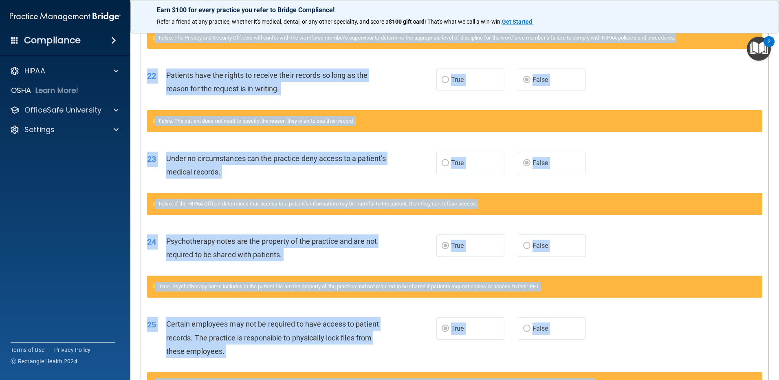
scroll to position [1008, 0]
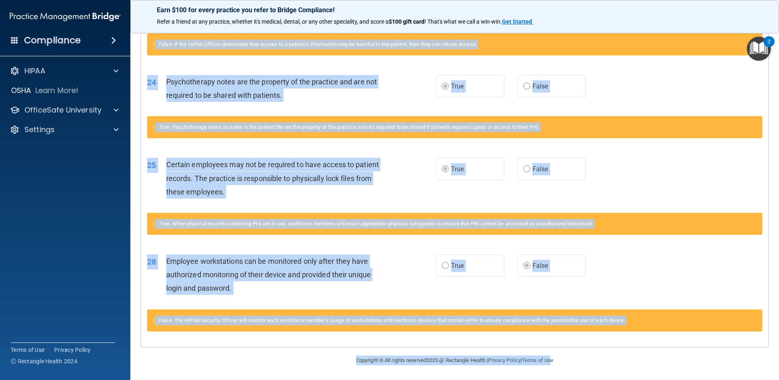
drag, startPoint x: 147, startPoint y: 209, endPoint x: 543, endPoint y: 394, distance: 436.4
click at [543, 379] on html "Compliance HIPAA Documents and Policies Report an Incident Business Associates …" at bounding box center [389, 190] width 779 height 380
copy main "Loremipsu Dol Sitame 43 Co adi elitse doeiu temp i Utlabore Etdolorem ali enima…"
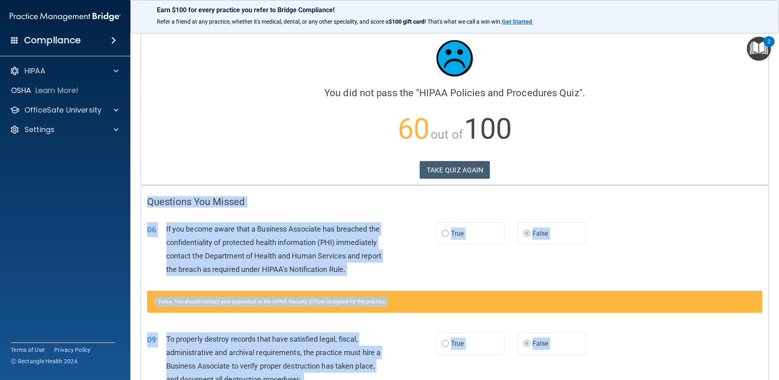
scroll to position [0, 0]
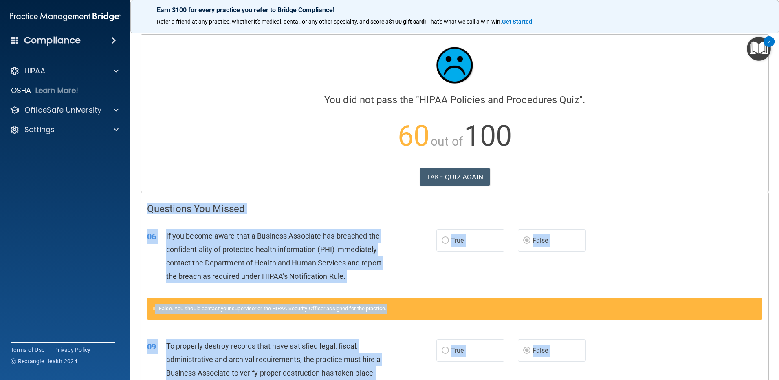
click at [317, 249] on span "If you become aware that a Business Associate has breached the confidentiality …" at bounding box center [273, 255] width 215 height 49
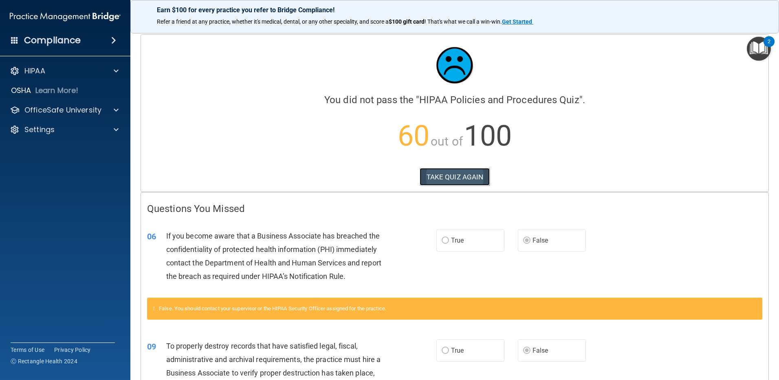
click at [449, 178] on button "TAKE QUIZ AGAIN" at bounding box center [455, 177] width 70 height 18
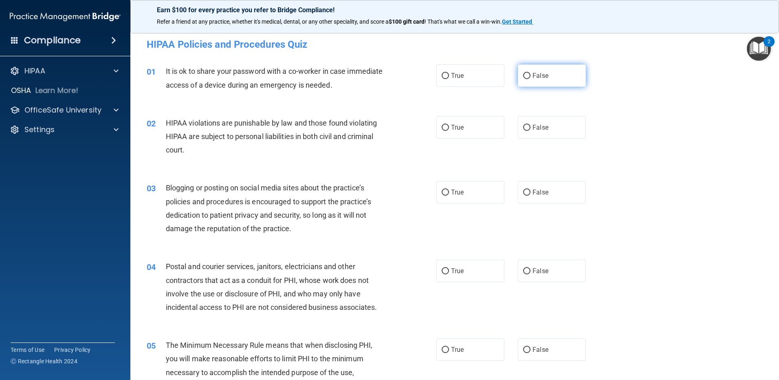
click at [533, 74] on span "False" at bounding box center [541, 76] width 16 height 8
click at [531, 74] on input "False" at bounding box center [526, 76] width 7 height 6
radio input "true"
click at [442, 127] on input "True" at bounding box center [445, 128] width 7 height 6
radio input "true"
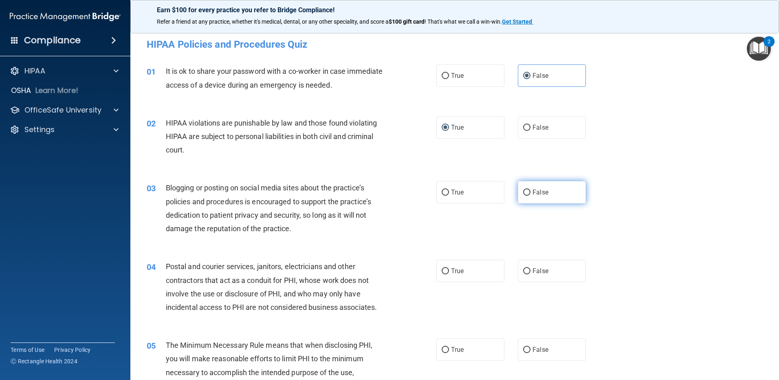
click at [525, 190] on input "False" at bounding box center [526, 192] width 7 height 6
radio input "true"
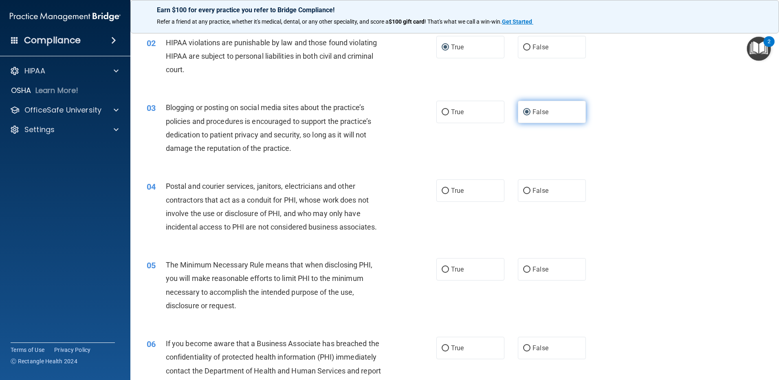
scroll to position [81, 0]
click at [523, 191] on input "False" at bounding box center [526, 190] width 7 height 6
radio input "true"
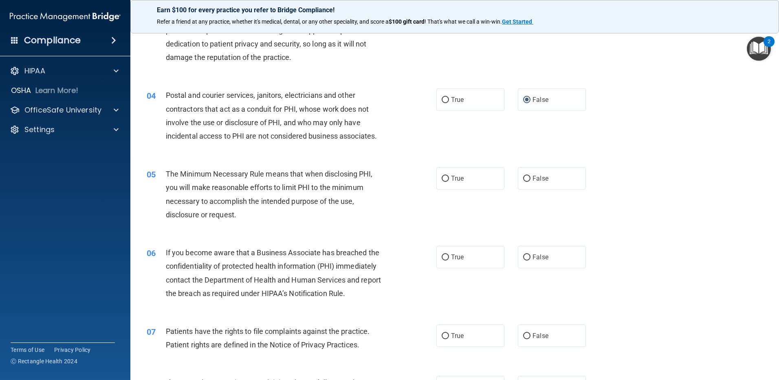
scroll to position [204, 0]
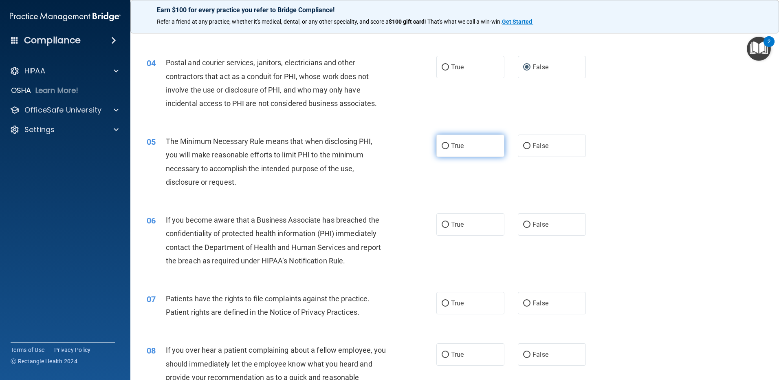
click at [443, 147] on input "True" at bounding box center [445, 146] width 7 height 6
radio input "true"
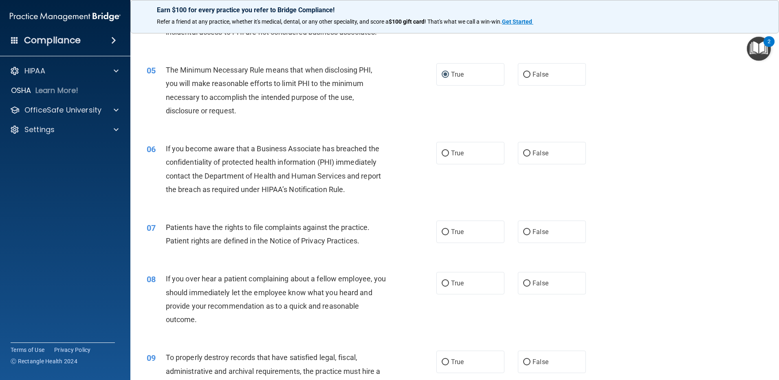
scroll to position [285, 0]
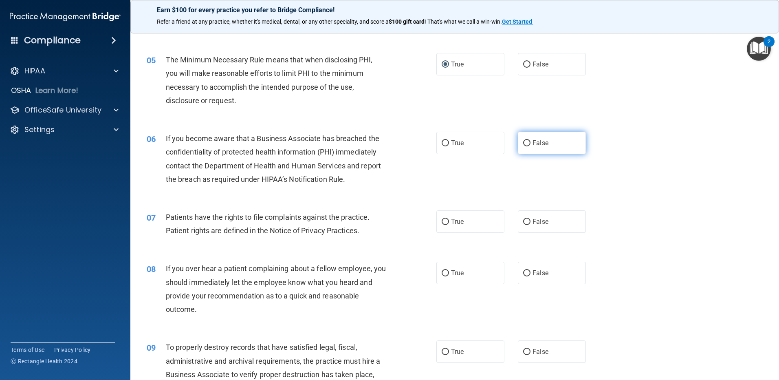
click at [523, 140] on input "False" at bounding box center [526, 143] width 7 height 6
radio input "true"
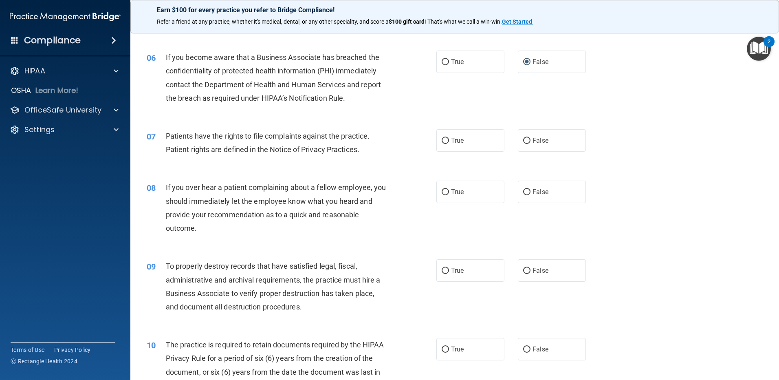
scroll to position [367, 0]
click at [444, 139] on input "True" at bounding box center [445, 140] width 7 height 6
radio input "true"
click at [523, 191] on input "False" at bounding box center [526, 192] width 7 height 6
radio input "true"
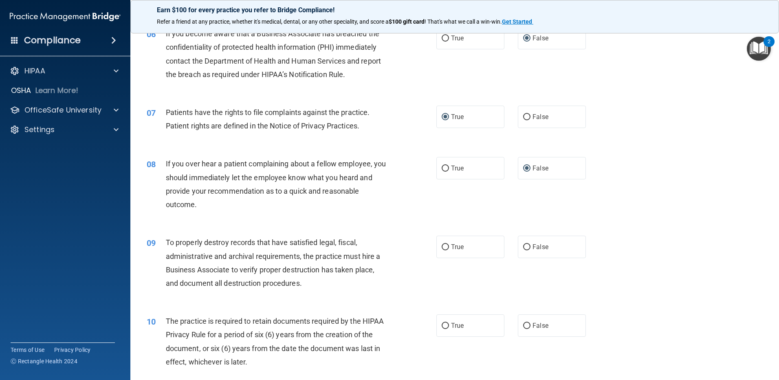
scroll to position [448, 0]
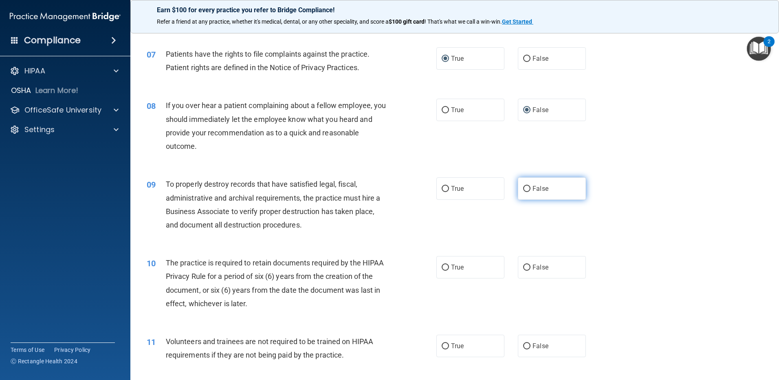
click at [523, 186] on input "False" at bounding box center [526, 189] width 7 height 6
radio input "true"
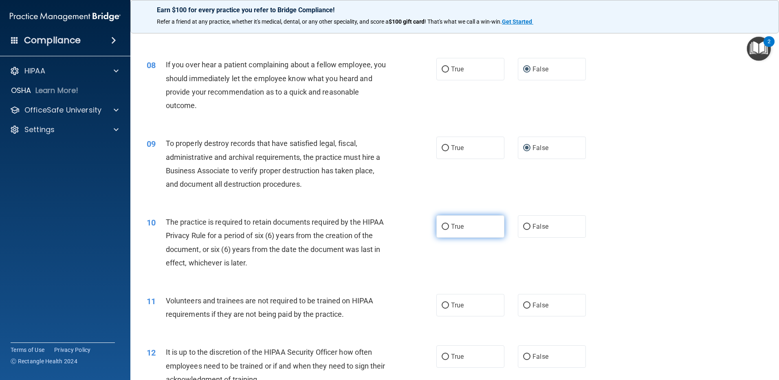
click at [444, 224] on input "True" at bounding box center [445, 227] width 7 height 6
radio input "true"
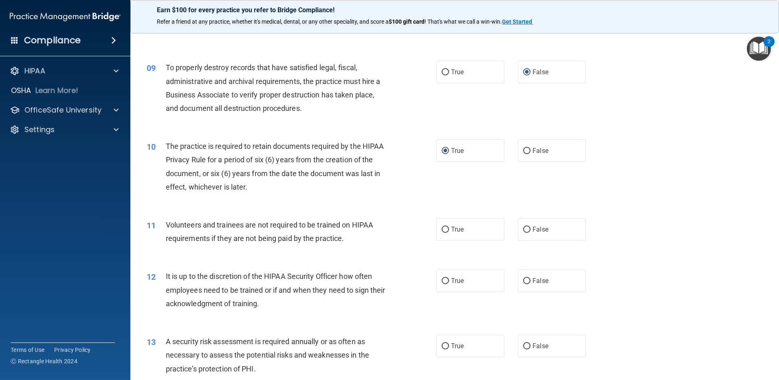
scroll to position [570, 0]
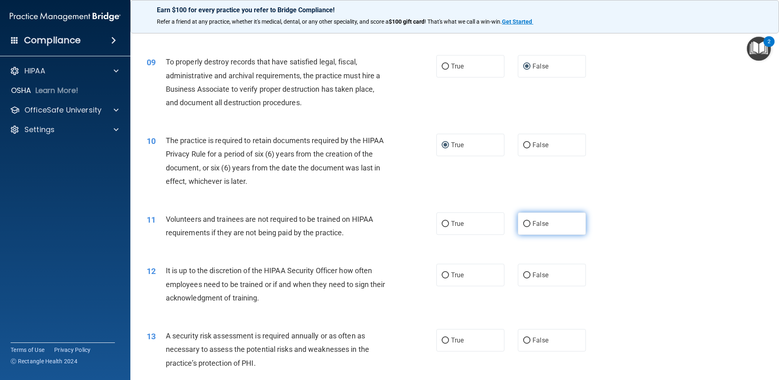
click at [523, 223] on input "False" at bounding box center [526, 224] width 7 height 6
radio input "true"
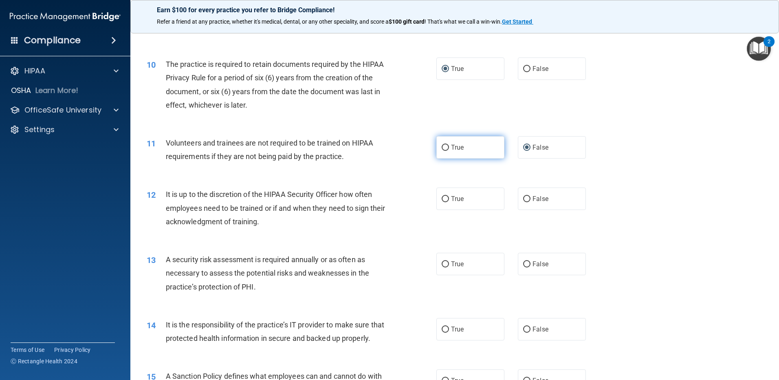
scroll to position [652, 0]
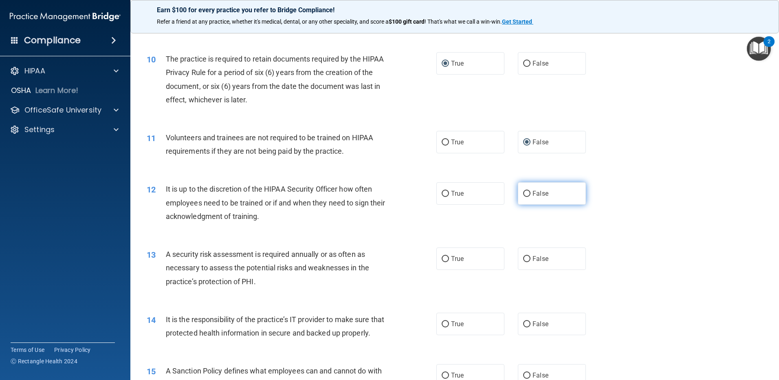
click at [523, 196] on input "False" at bounding box center [526, 194] width 7 height 6
radio input "true"
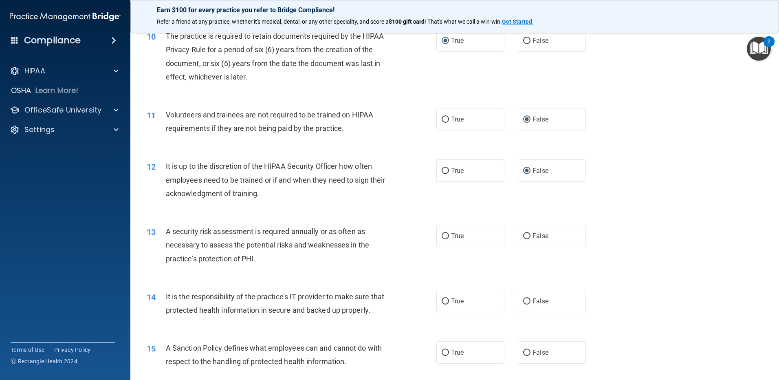
scroll to position [693, 0]
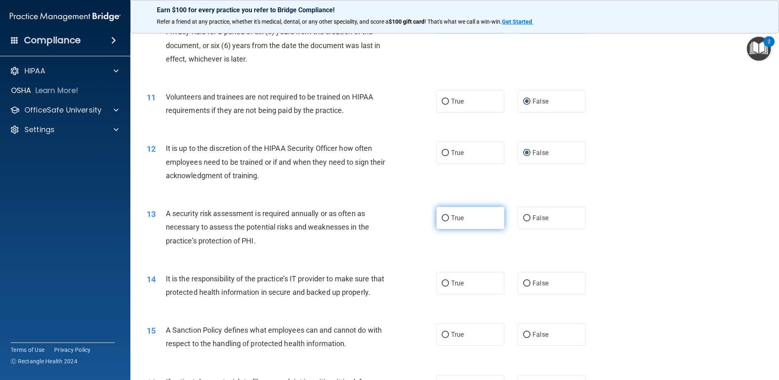
click at [443, 215] on input "True" at bounding box center [445, 218] width 7 height 6
radio input "true"
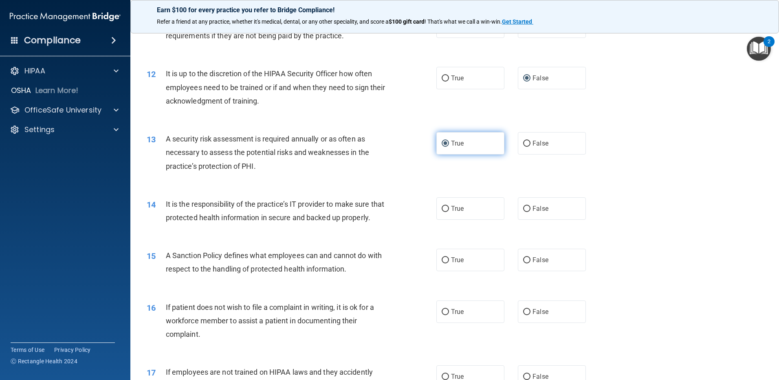
scroll to position [774, 0]
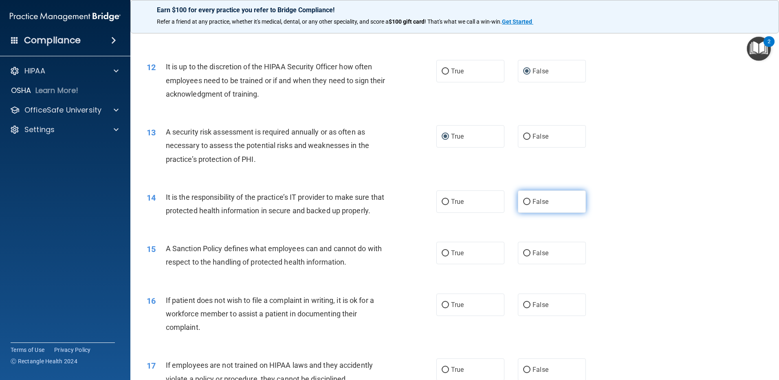
click at [523, 201] on input "False" at bounding box center [526, 202] width 7 height 6
radio input "true"
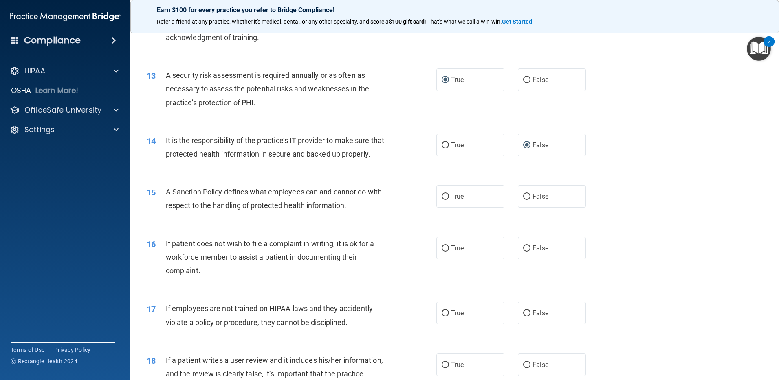
scroll to position [856, 0]
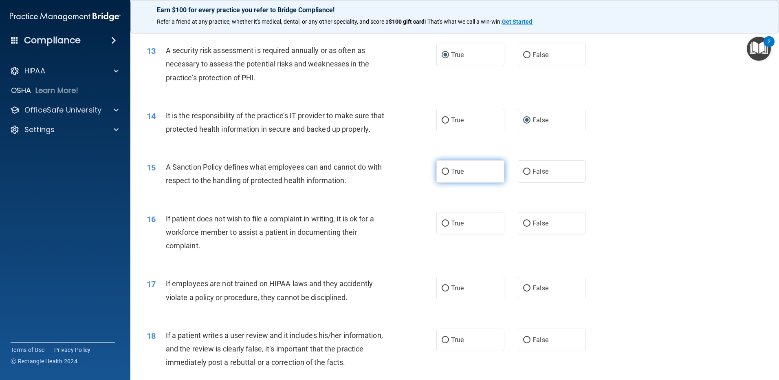
click at [445, 175] on input "True" at bounding box center [445, 172] width 7 height 6
radio input "true"
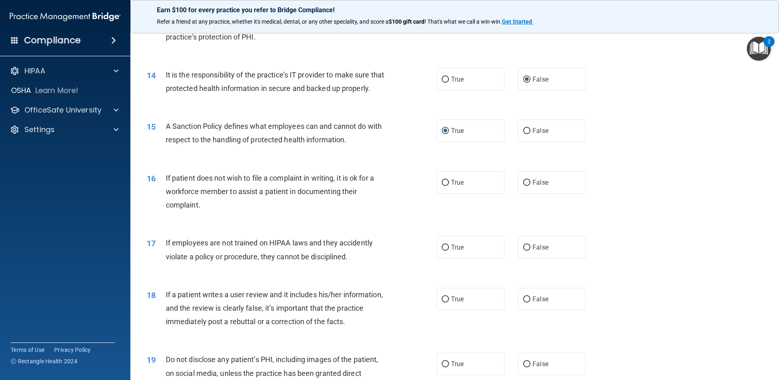
scroll to position [937, 0]
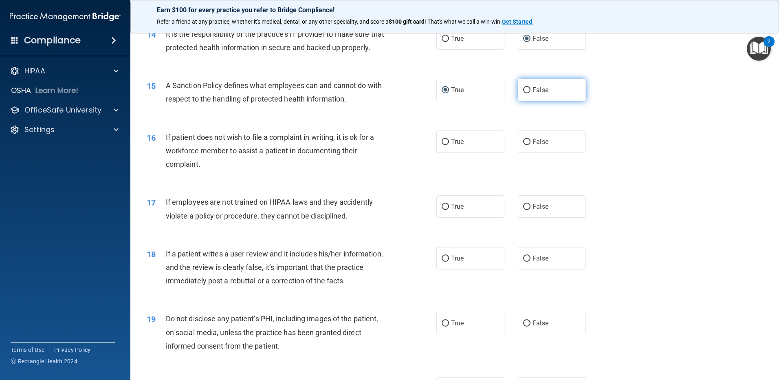
click at [523, 93] on input "False" at bounding box center [526, 90] width 7 height 6
radio input "true"
radio input "false"
click at [443, 145] on input "True" at bounding box center [445, 142] width 7 height 6
radio input "true"
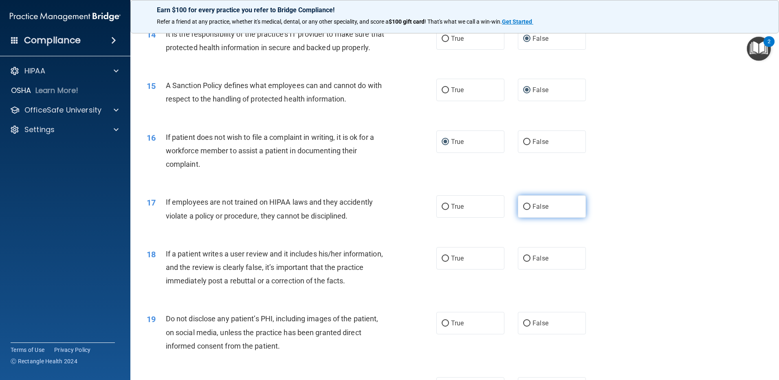
click at [523, 210] on input "False" at bounding box center [526, 207] width 7 height 6
radio input "true"
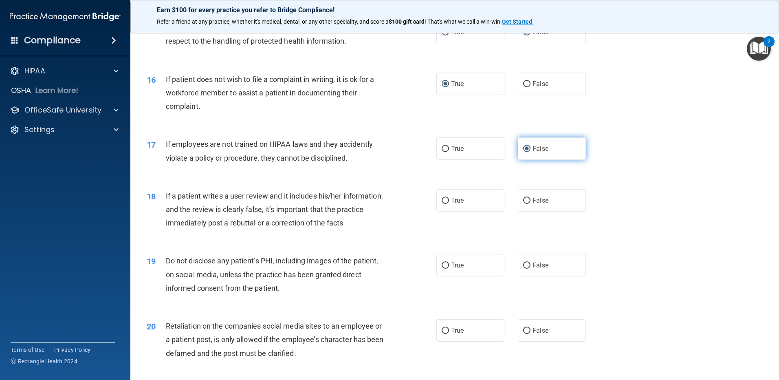
scroll to position [1019, 0]
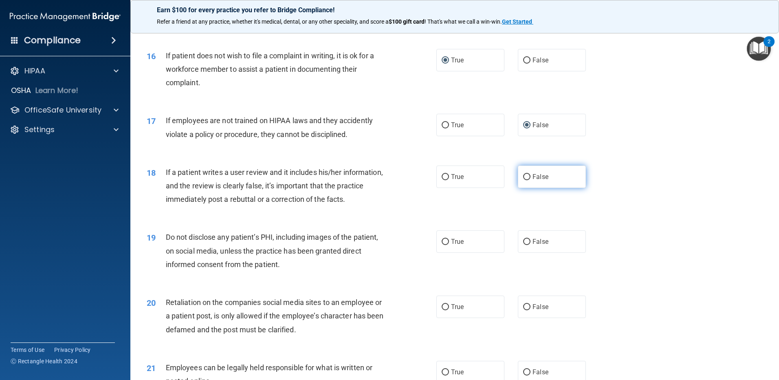
click at [523, 180] on input "False" at bounding box center [526, 177] width 7 height 6
radio input "true"
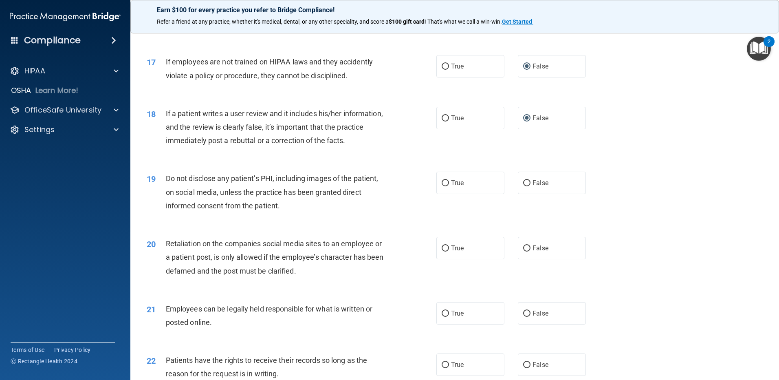
scroll to position [1100, 0]
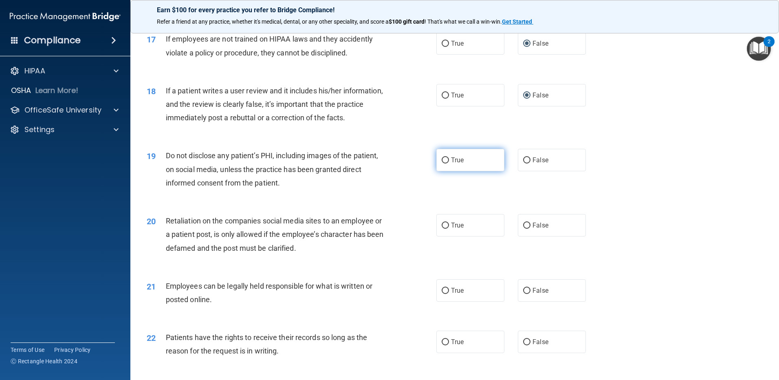
click at [445, 163] on input "True" at bounding box center [445, 160] width 7 height 6
radio input "true"
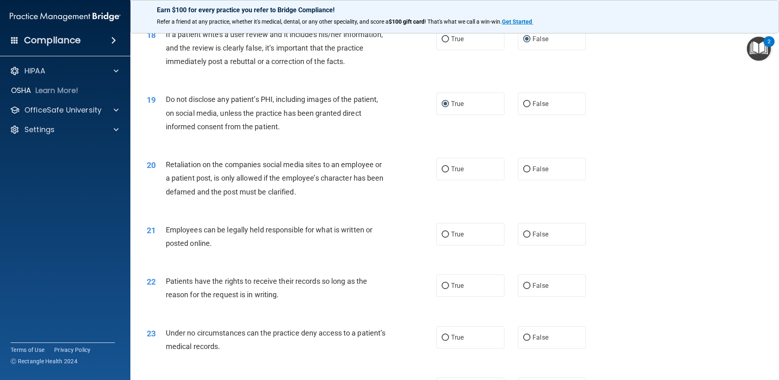
scroll to position [1182, 0]
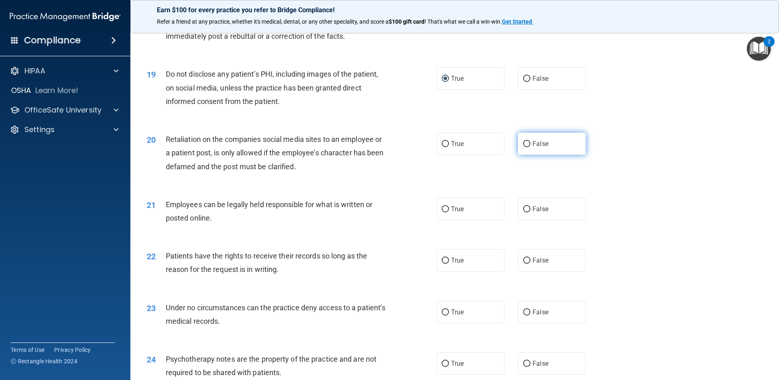
click at [523, 147] on input "False" at bounding box center [526, 144] width 7 height 6
radio input "true"
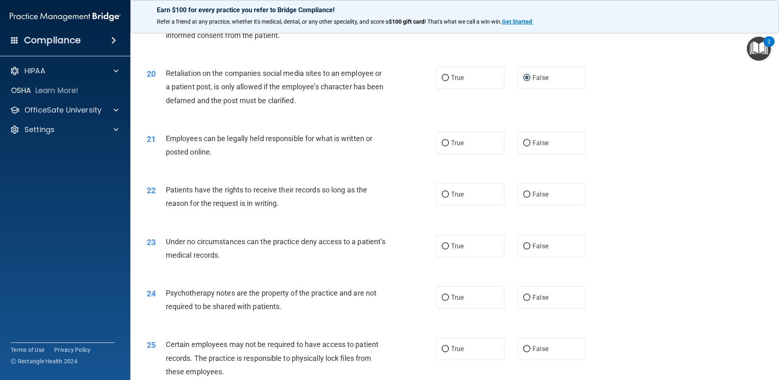
scroll to position [1263, 0]
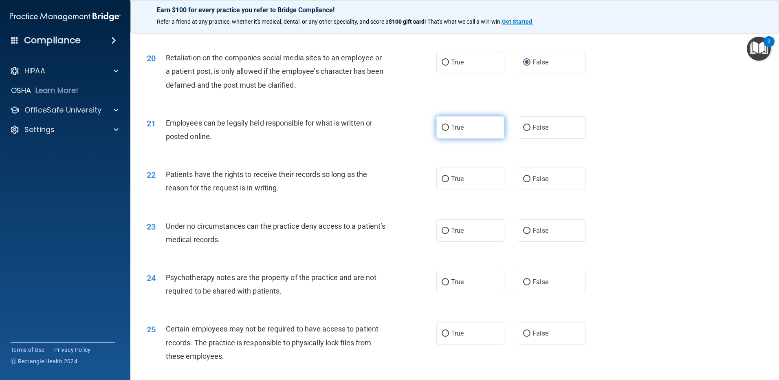
click at [442, 131] on input "True" at bounding box center [445, 128] width 7 height 6
radio input "true"
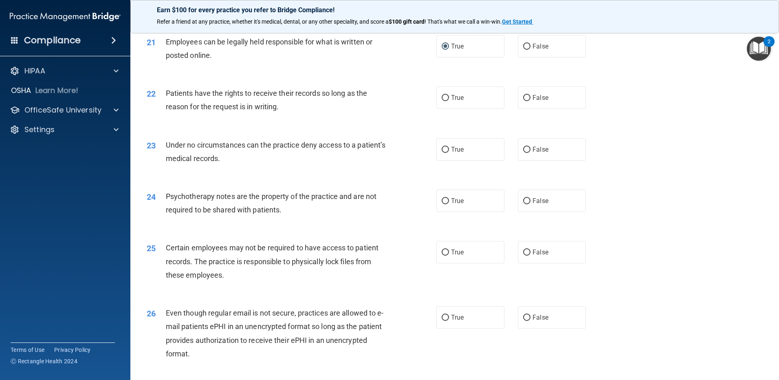
scroll to position [1345, 0]
click at [523, 101] on input "False" at bounding box center [526, 98] width 7 height 6
radio input "true"
click at [525, 152] on input "False" at bounding box center [526, 149] width 7 height 6
radio input "true"
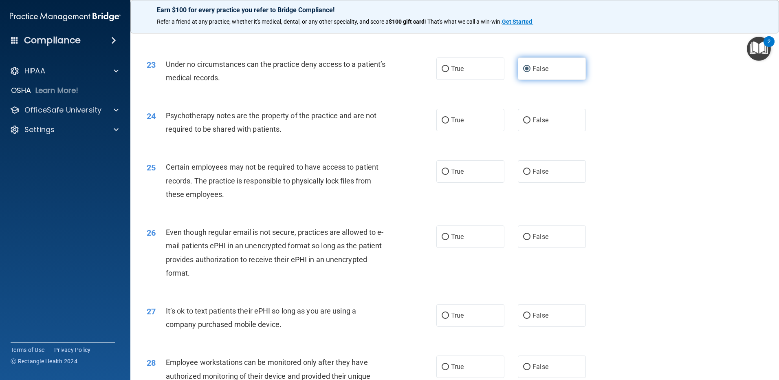
scroll to position [1426, 0]
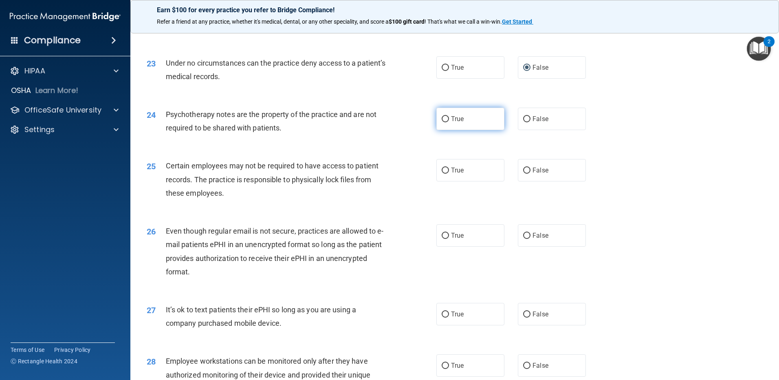
click at [444, 122] on input "True" at bounding box center [445, 119] width 7 height 6
radio input "true"
click at [444, 174] on input "True" at bounding box center [445, 170] width 7 height 6
radio input "true"
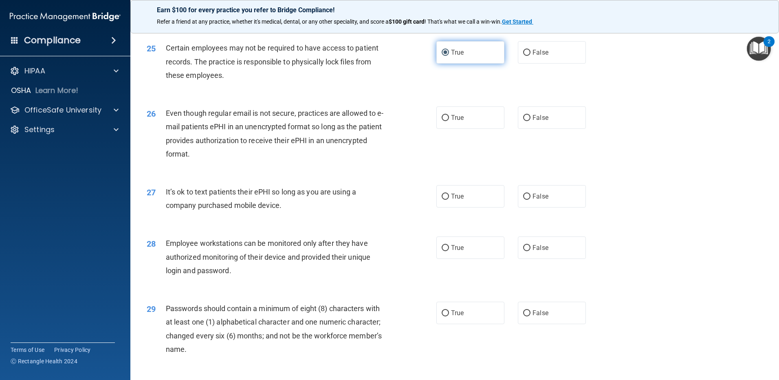
scroll to position [1548, 0]
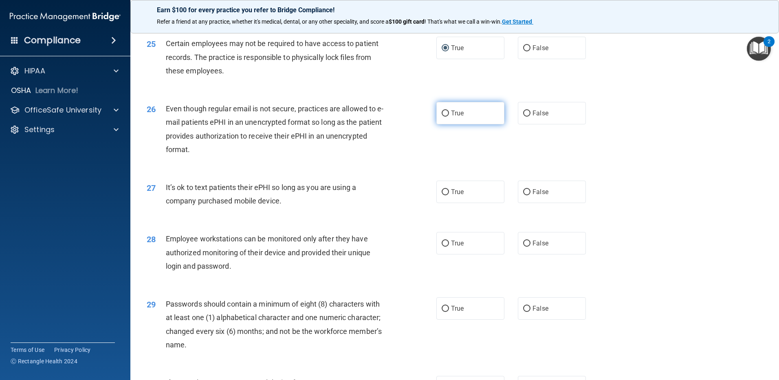
click at [442, 117] on input "True" at bounding box center [445, 113] width 7 height 6
radio input "true"
click at [523, 195] on input "False" at bounding box center [526, 192] width 7 height 6
radio input "true"
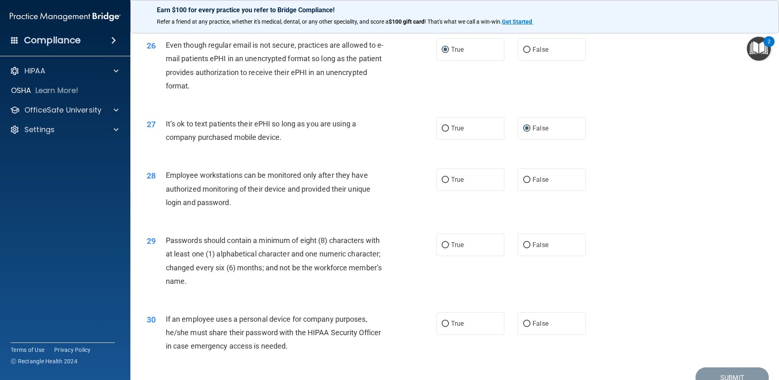
scroll to position [1630, 0]
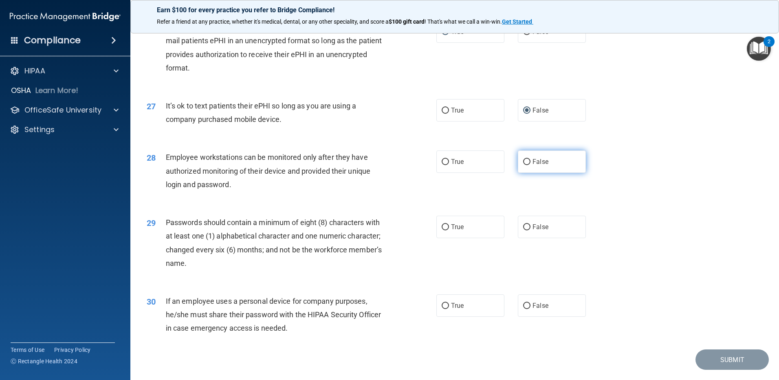
click at [523, 165] on input "False" at bounding box center [526, 162] width 7 height 6
radio input "true"
click at [442, 230] on input "True" at bounding box center [445, 227] width 7 height 6
radio input "true"
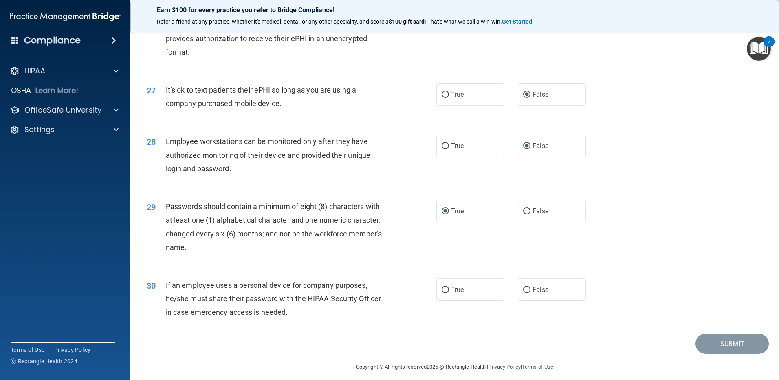
scroll to position [1666, 0]
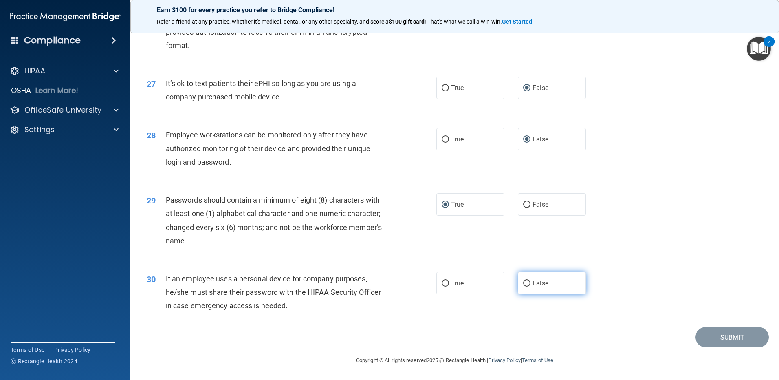
click at [524, 280] on input "False" at bounding box center [526, 283] width 7 height 6
radio input "true"
click at [716, 342] on button "Submit" at bounding box center [732, 337] width 73 height 21
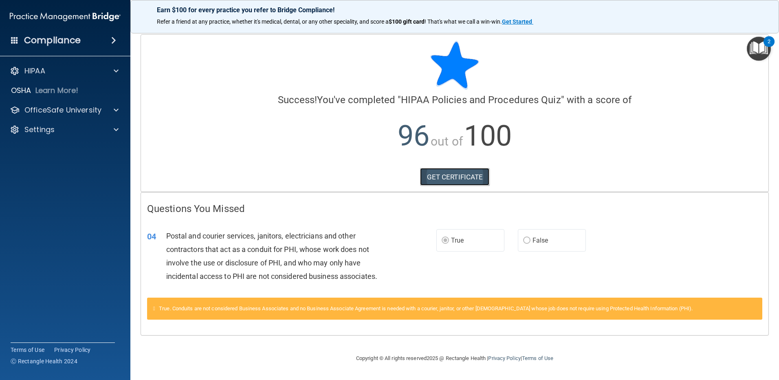
click at [459, 176] on link "GET CERTIFICATE" at bounding box center [455, 177] width 70 height 18
click at [119, 108] on div at bounding box center [115, 110] width 20 height 10
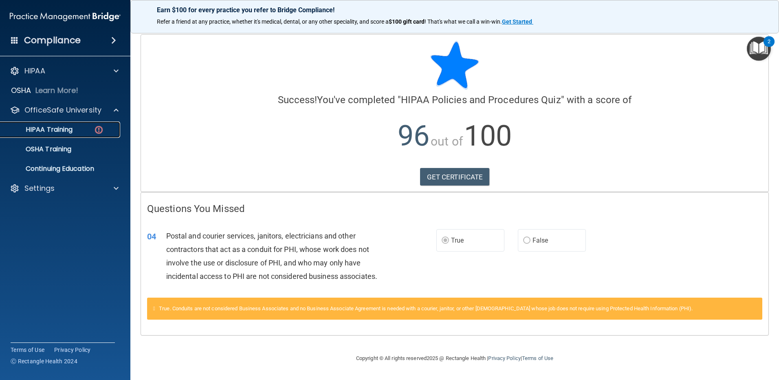
click at [99, 128] on img at bounding box center [99, 130] width 10 height 10
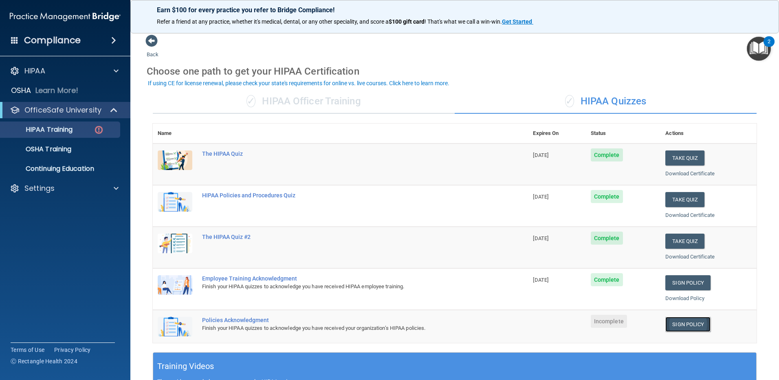
click at [670, 321] on link "Sign Policy" at bounding box center [687, 324] width 45 height 15
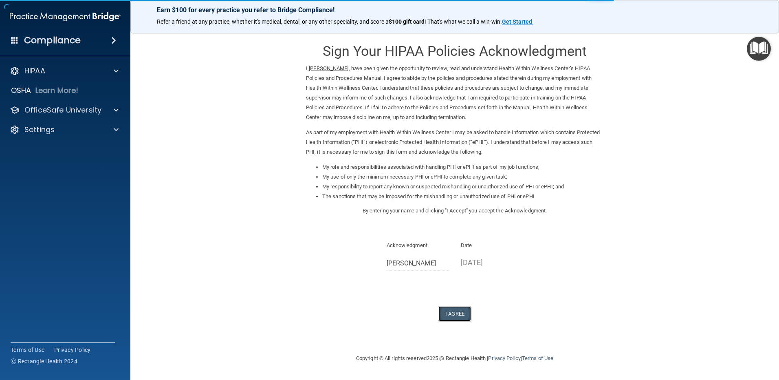
click at [457, 313] on button "I Agree" at bounding box center [454, 313] width 33 height 15
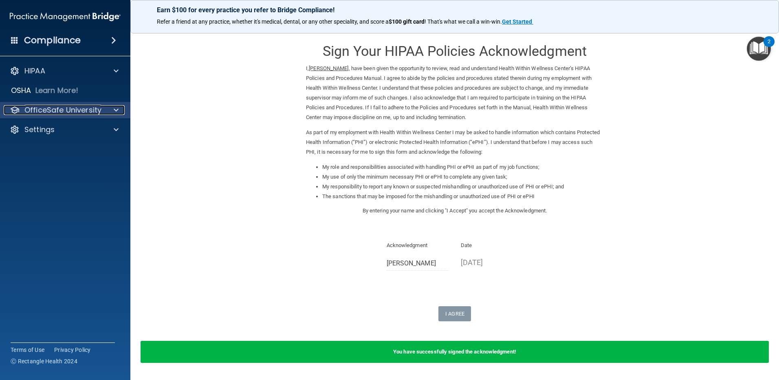
click at [117, 112] on span at bounding box center [116, 110] width 5 height 10
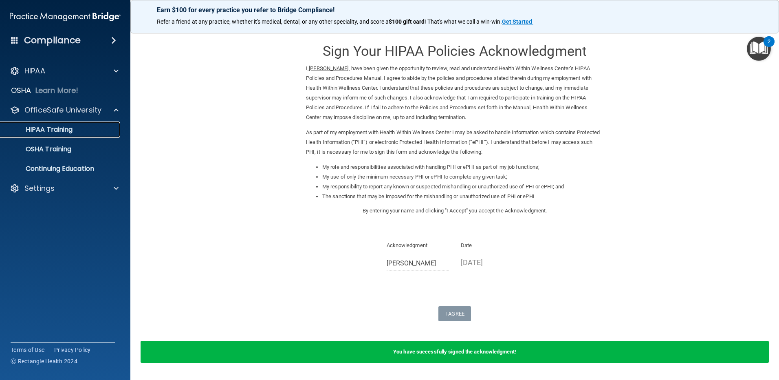
click at [94, 130] on div "HIPAA Training" at bounding box center [60, 129] width 111 height 8
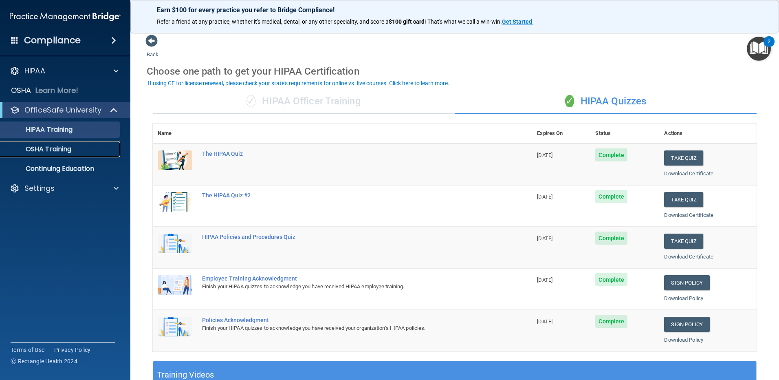
click at [50, 146] on p "OSHA Training" at bounding box center [38, 149] width 66 height 8
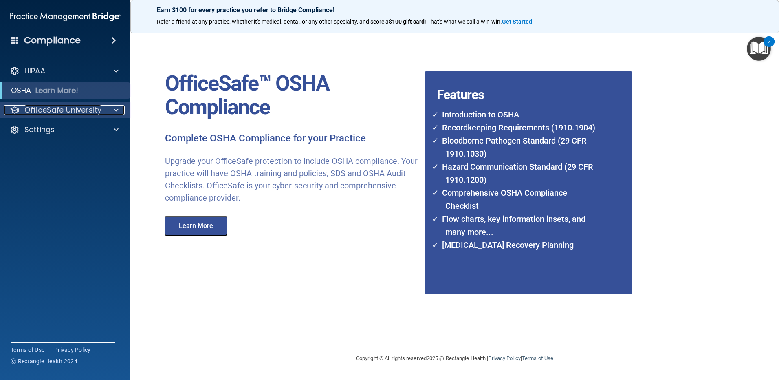
click at [114, 108] on span at bounding box center [116, 110] width 5 height 10
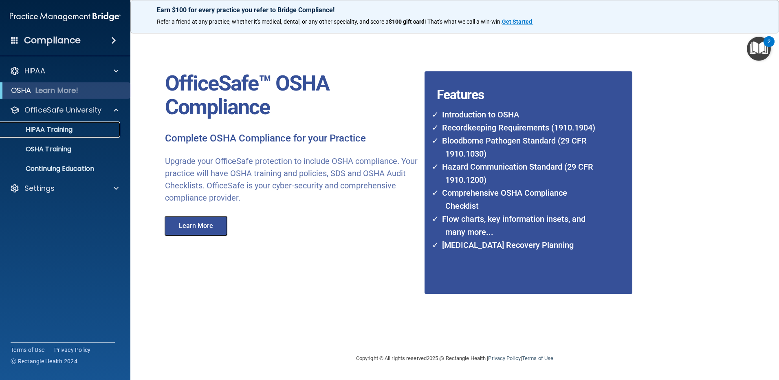
click at [106, 130] on div "HIPAA Training" at bounding box center [60, 129] width 111 height 8
